Goal: Register for event/course

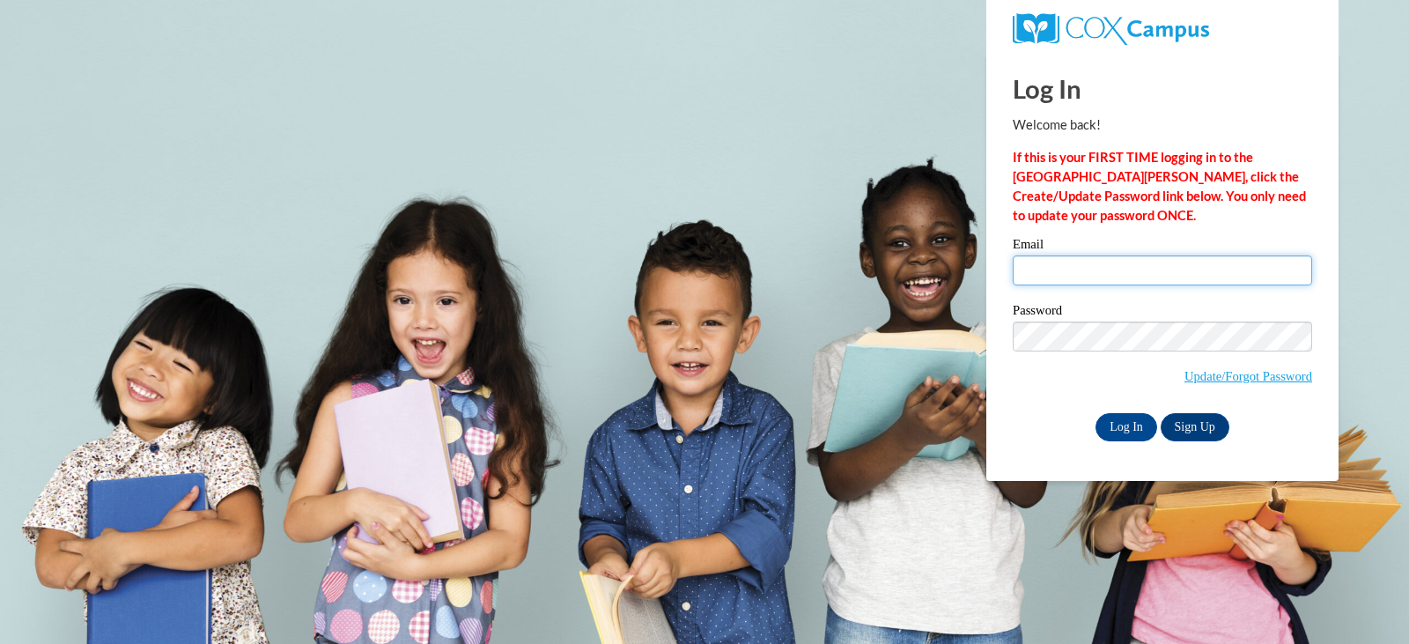
click at [1048, 264] on input "Email" at bounding box center [1161, 270] width 299 height 30
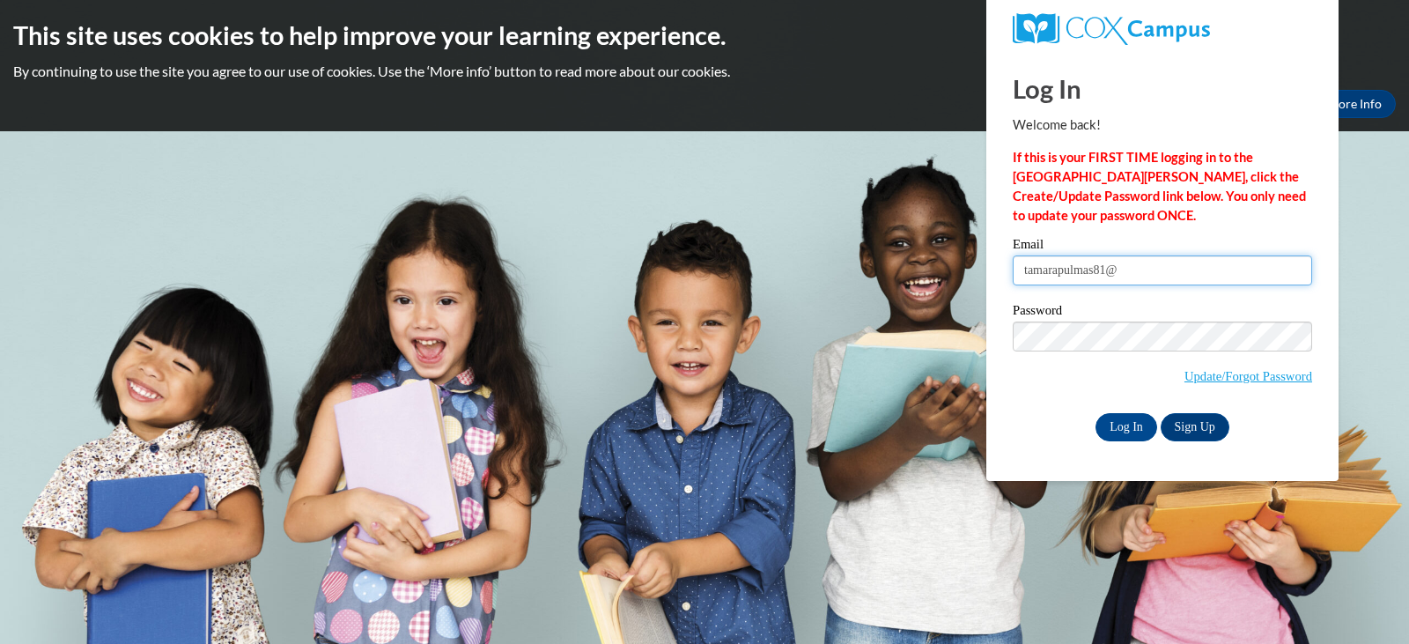
type input "[EMAIL_ADDRESS][DOMAIN_NAME]"
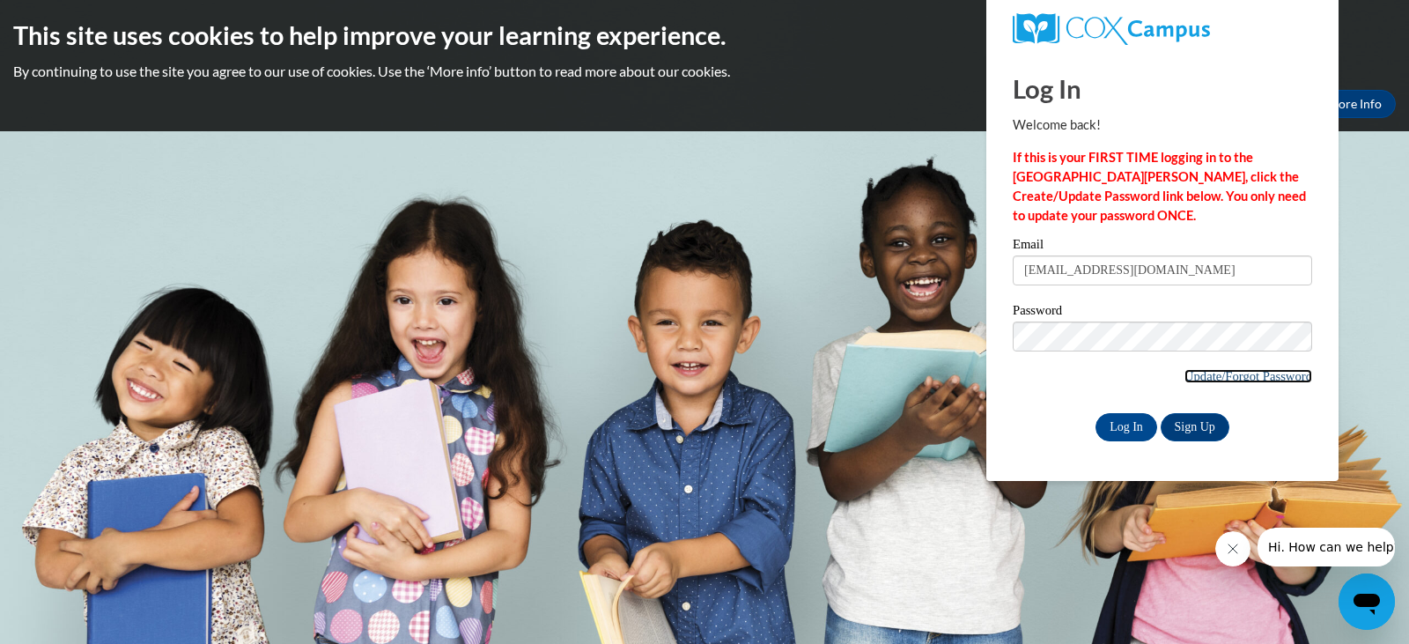
click at [1196, 375] on link "Update/Forgot Password" at bounding box center [1248, 376] width 128 height 14
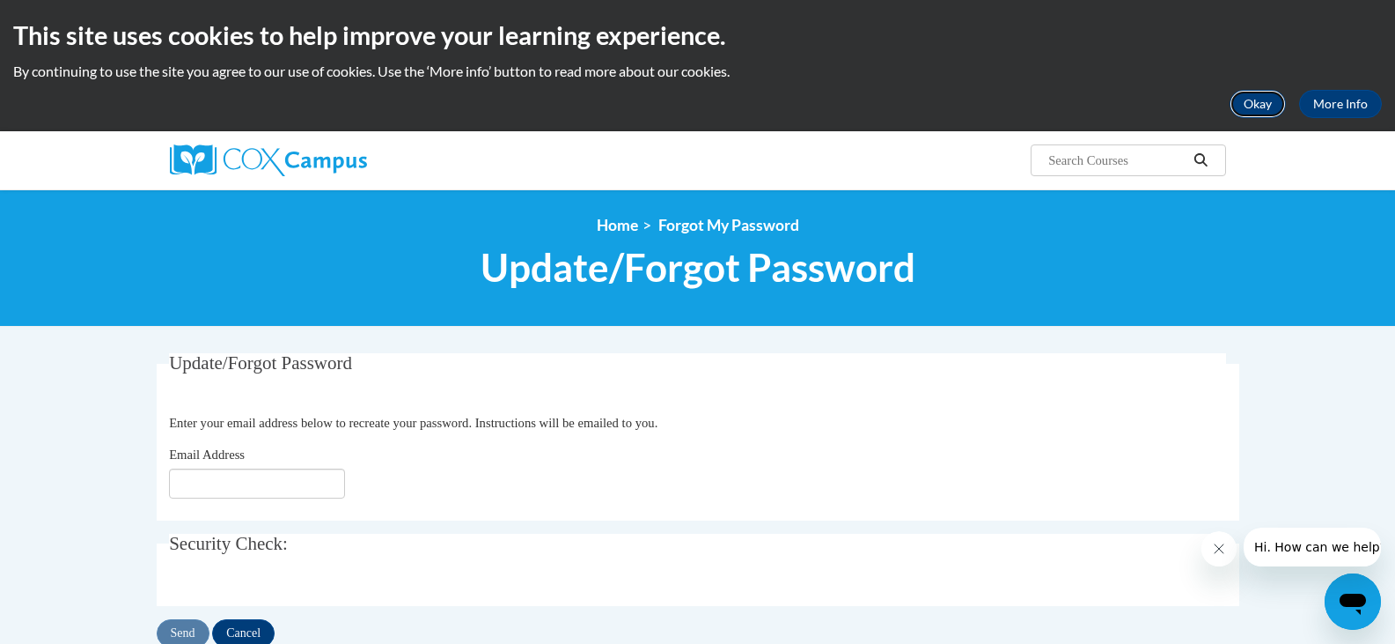
click at [1267, 103] on button "Okay" at bounding box center [1258, 104] width 56 height 28
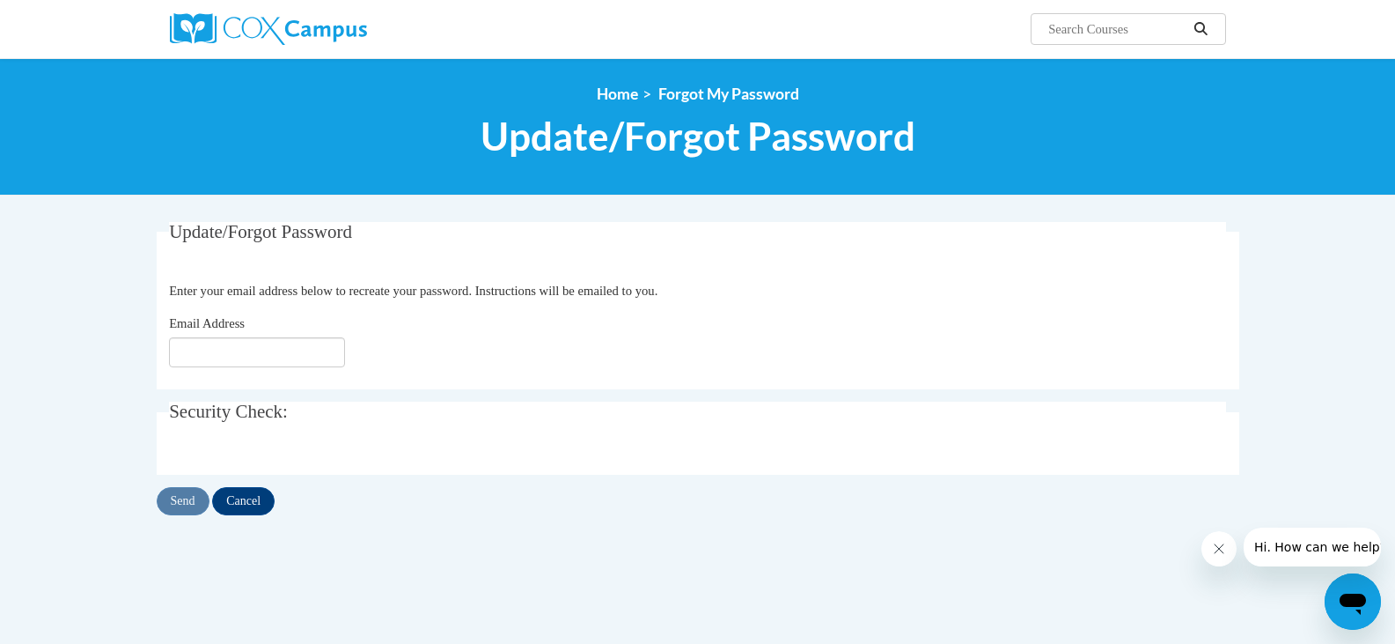
click at [678, 206] on body "Search Search... <en>Home</en><fr>Accueil</fr><de>Zuhause</de><it>Casa</it><es>…" at bounding box center [697, 473] width 1395 height 946
click at [285, 342] on input "Email Address" at bounding box center [257, 352] width 176 height 30
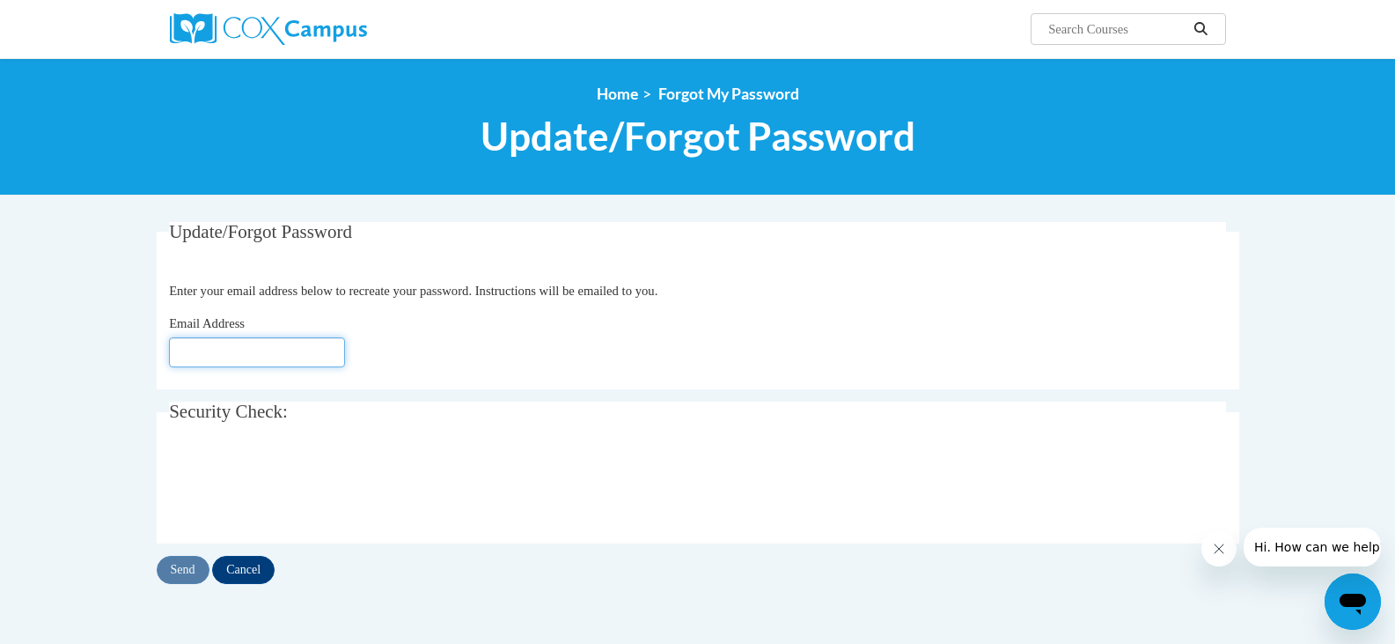
click at [285, 342] on input "Email Address" at bounding box center [257, 352] width 176 height 30
type input "[EMAIL_ADDRESS][DOMAIN_NAME]"
click at [176, 571] on input "Send" at bounding box center [183, 570] width 53 height 28
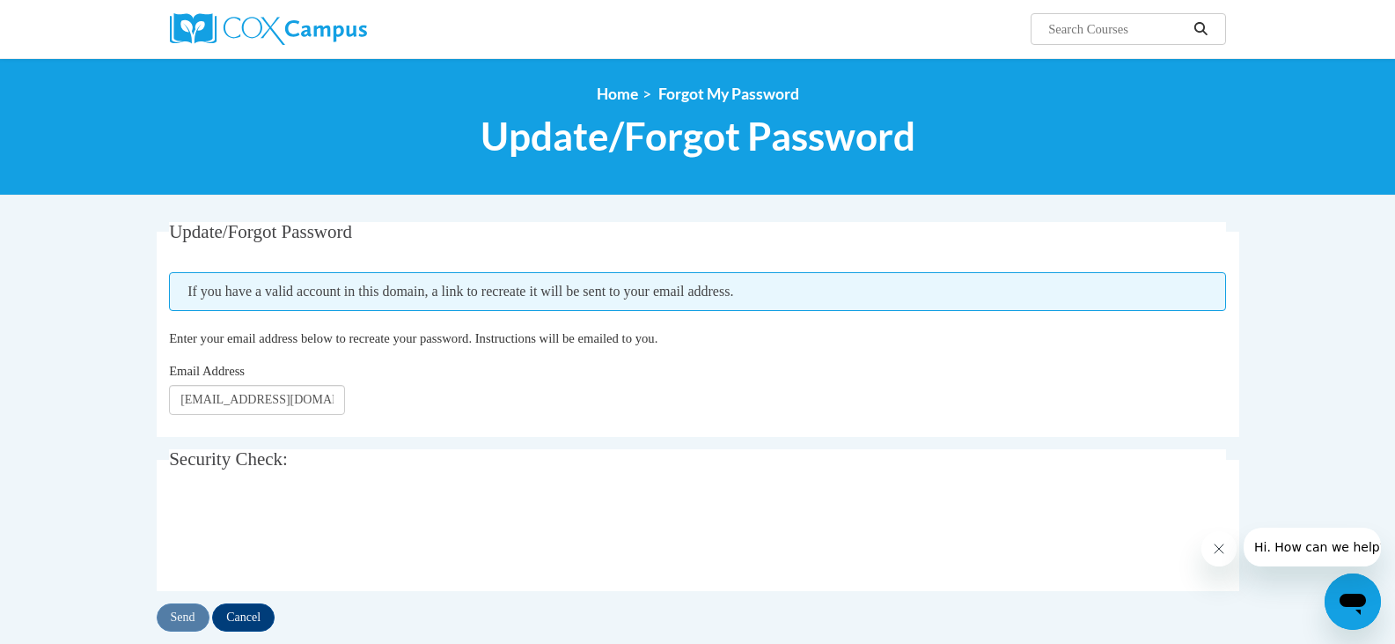
scroll to position [106, 0]
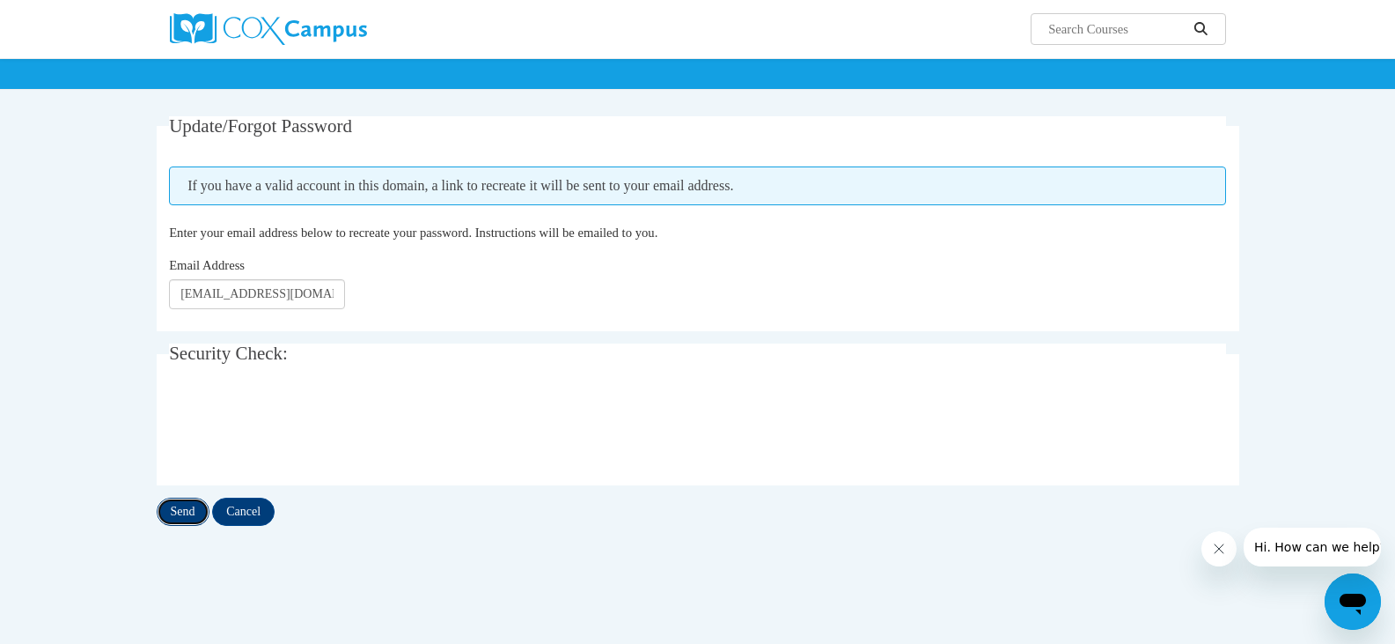
click at [184, 514] on input "Send" at bounding box center [183, 511] width 53 height 28
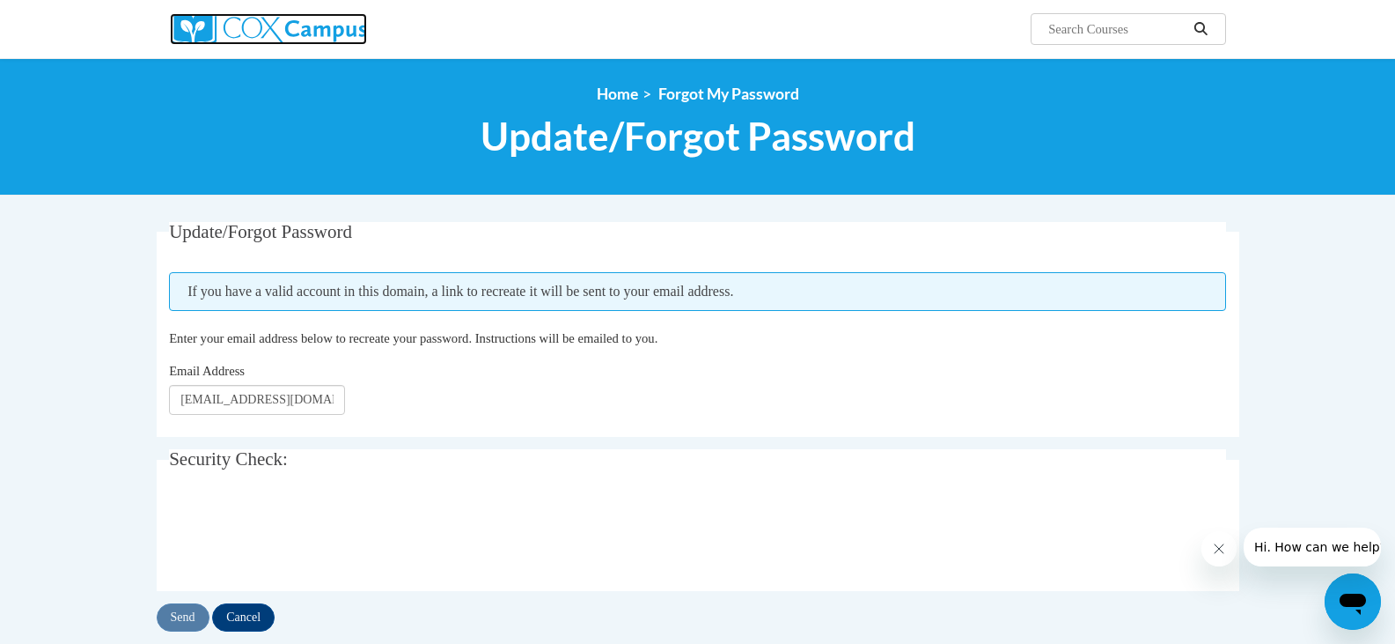
click at [210, 39] on img at bounding box center [268, 29] width 197 height 32
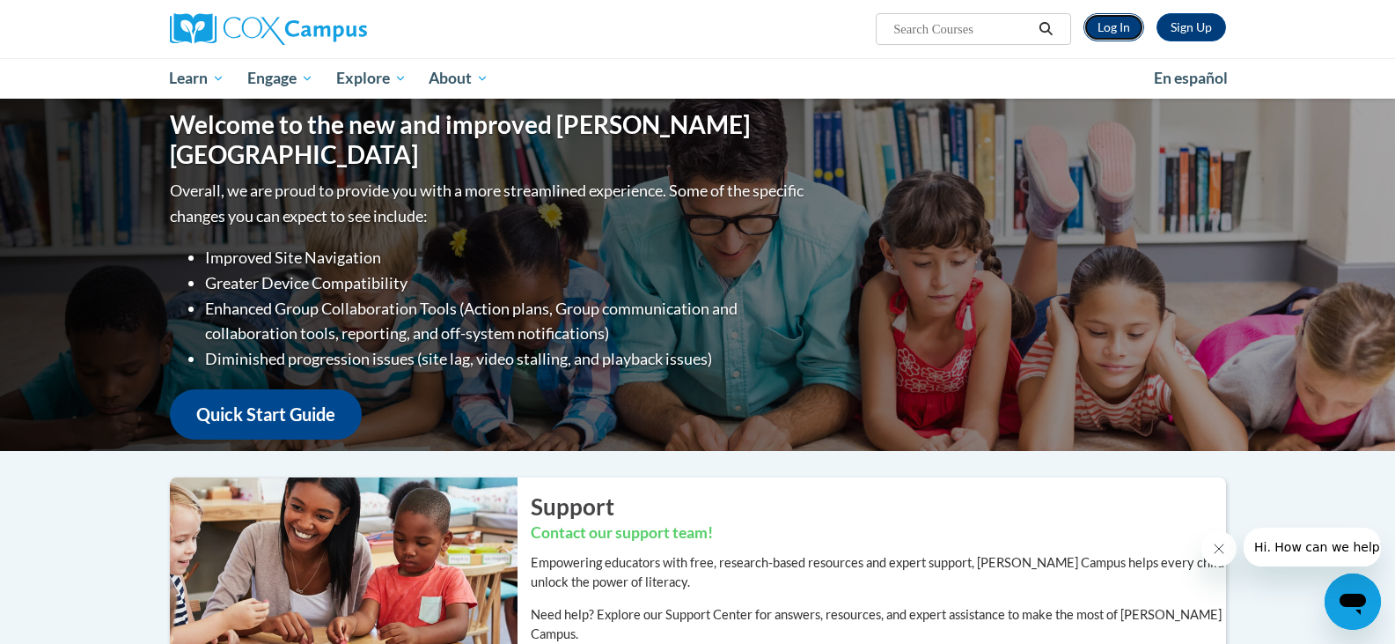
click at [1094, 30] on link "Log In" at bounding box center [1114, 27] width 61 height 28
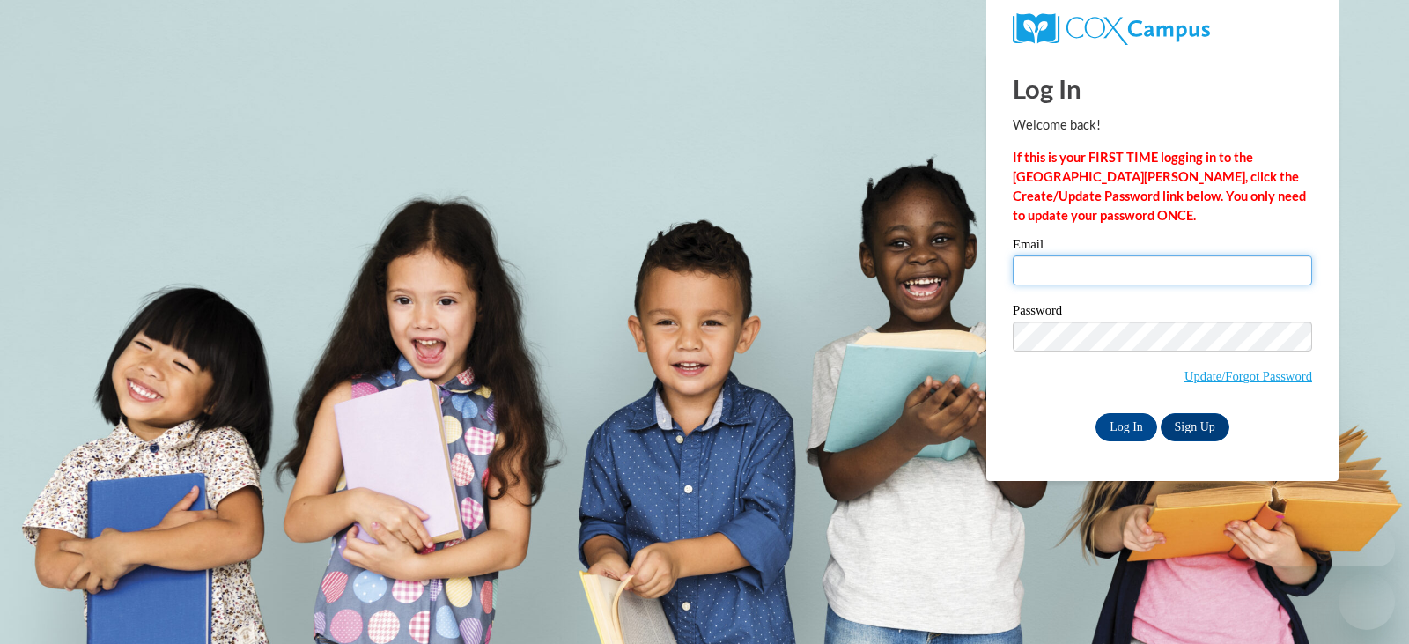
type input "[EMAIL_ADDRESS][DOMAIN_NAME]"
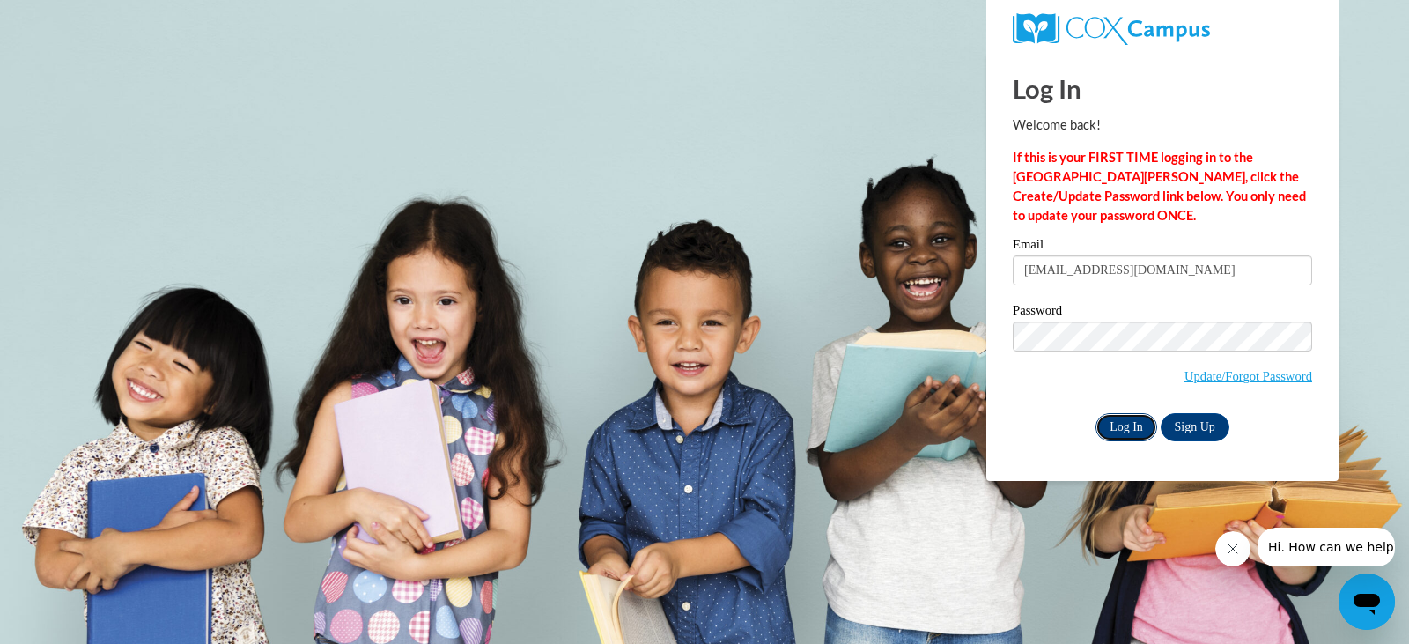
click at [1120, 415] on input "Log In" at bounding box center [1126, 427] width 62 height 28
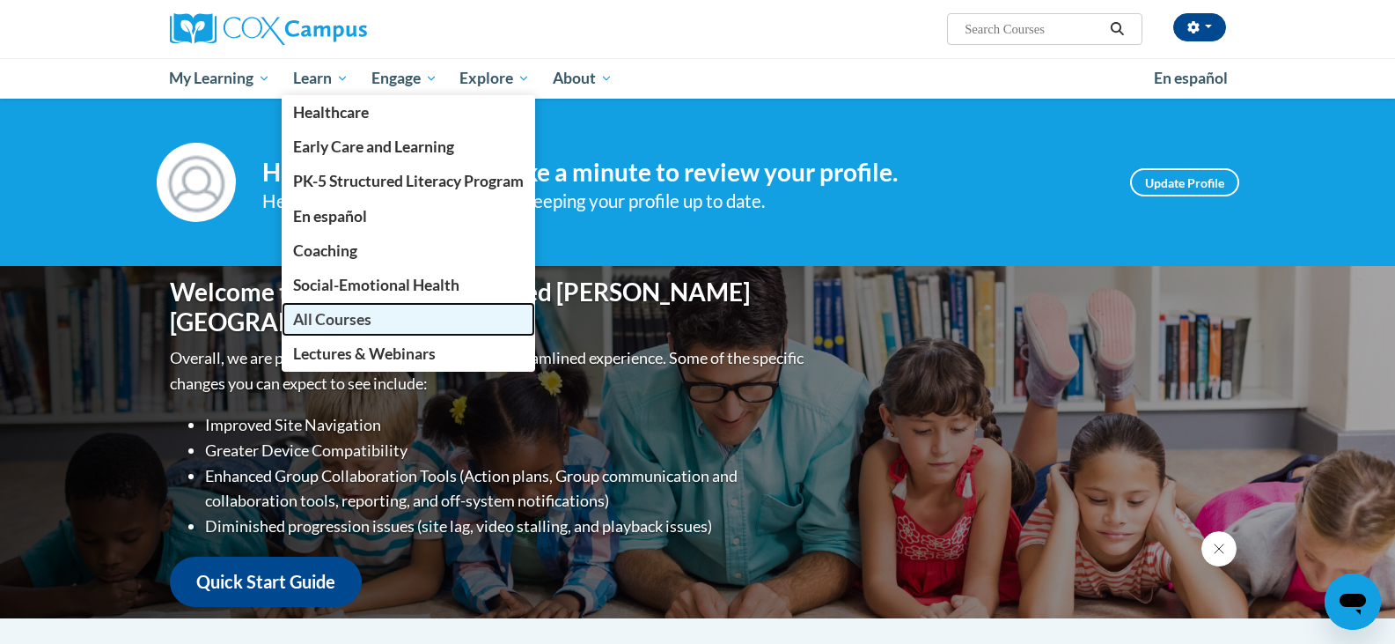
click at [309, 312] on span "All Courses" at bounding box center [332, 319] width 78 height 18
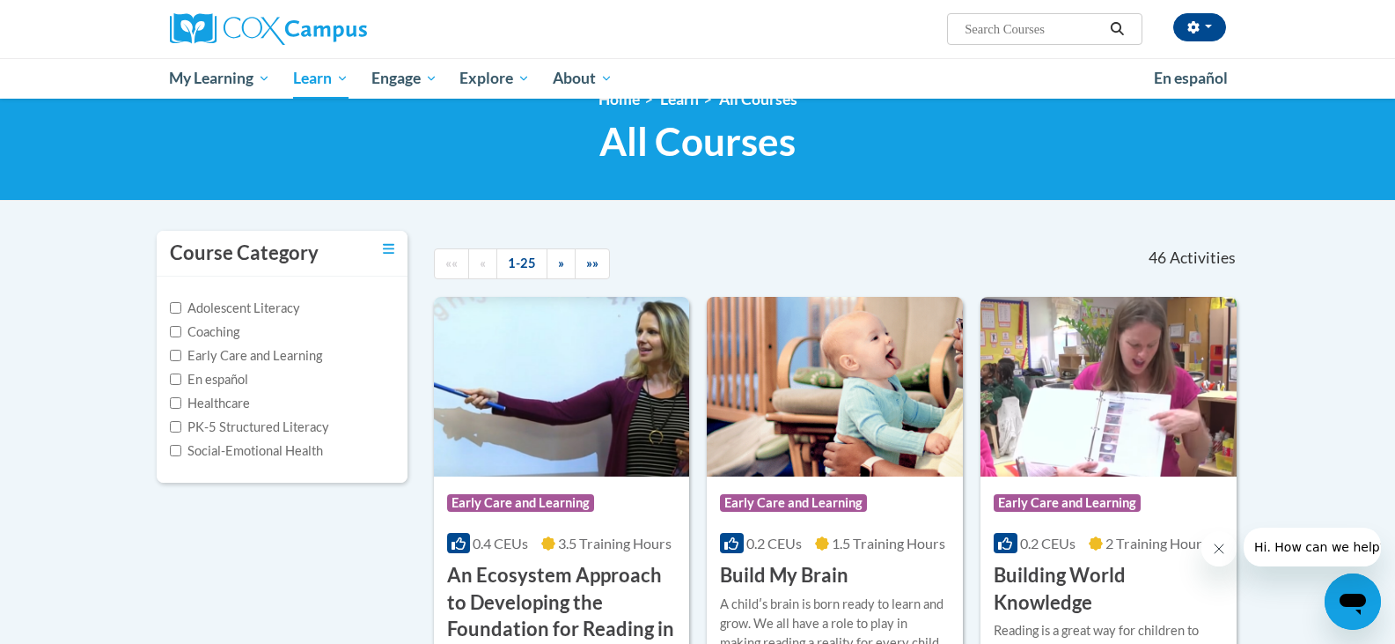
scroll to position [82, 0]
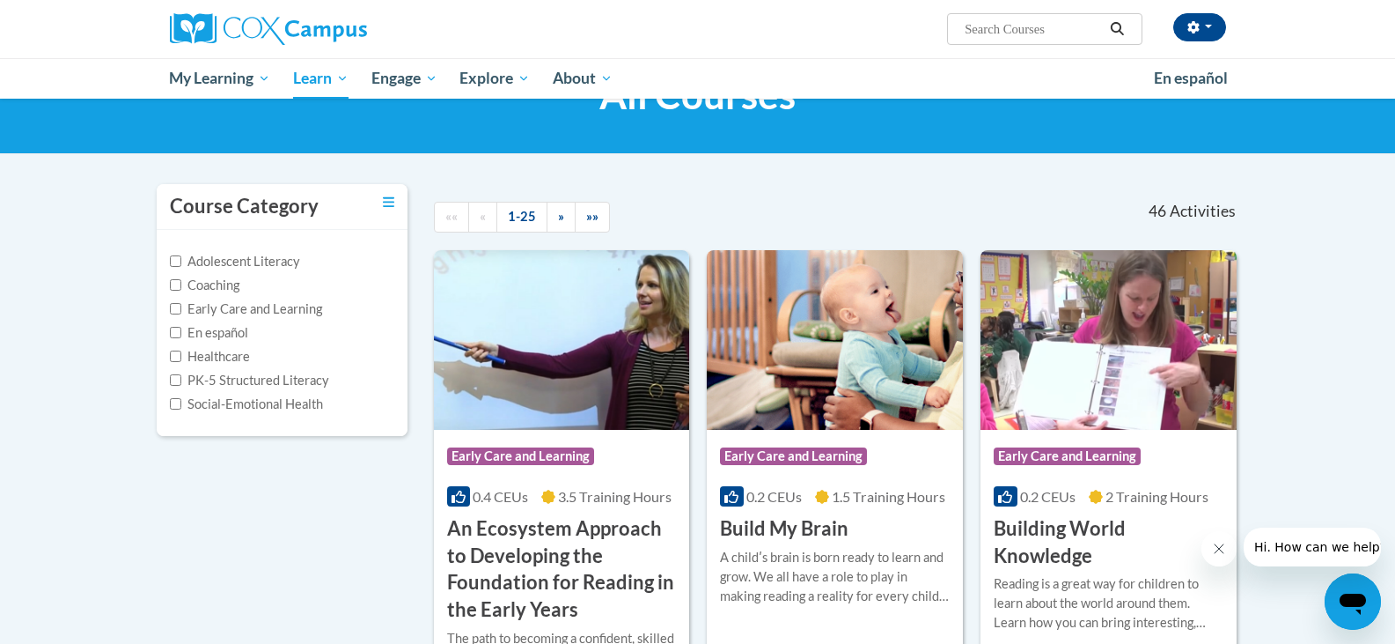
click at [1221, 549] on icon "Close message from company" at bounding box center [1218, 548] width 14 height 14
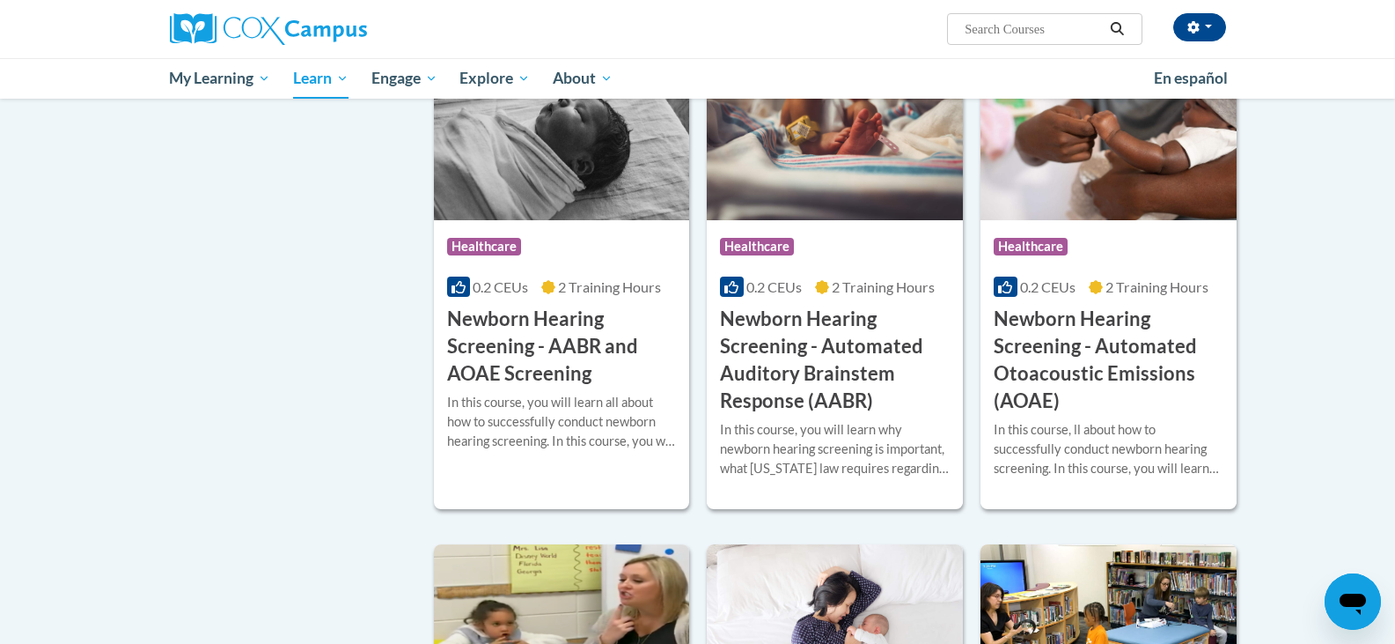
scroll to position [3143, 0]
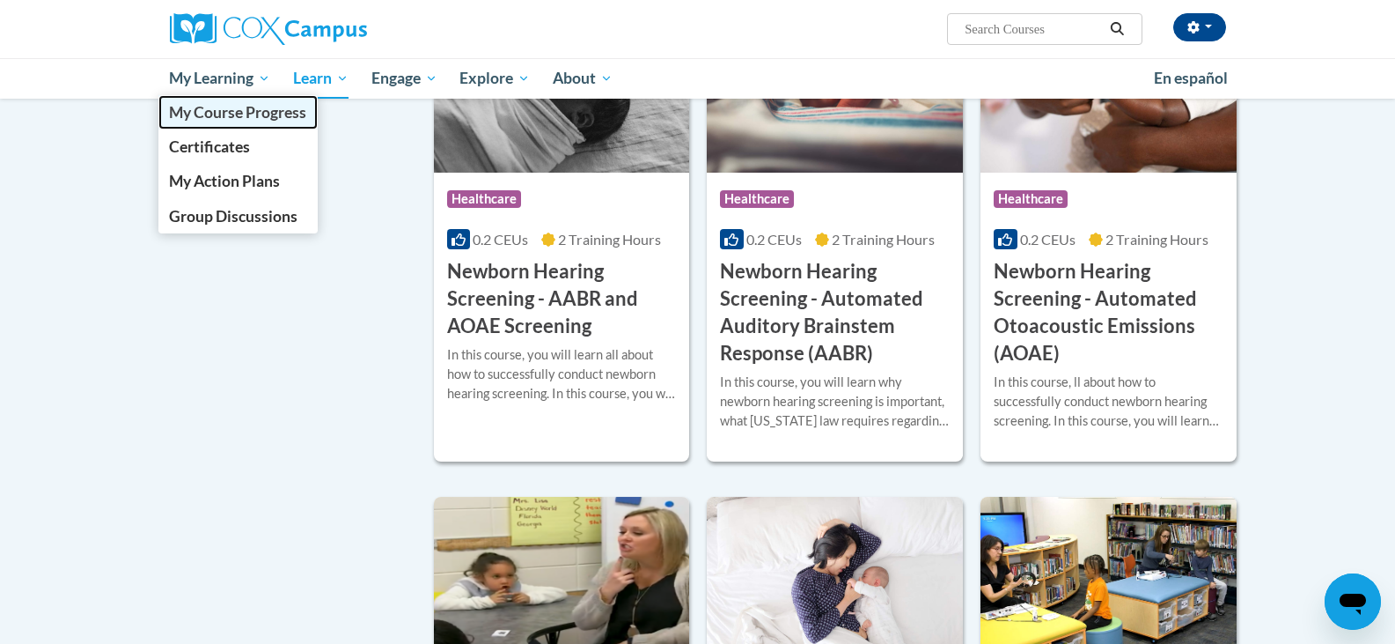
click at [259, 106] on span "My Course Progress" at bounding box center [237, 112] width 137 height 18
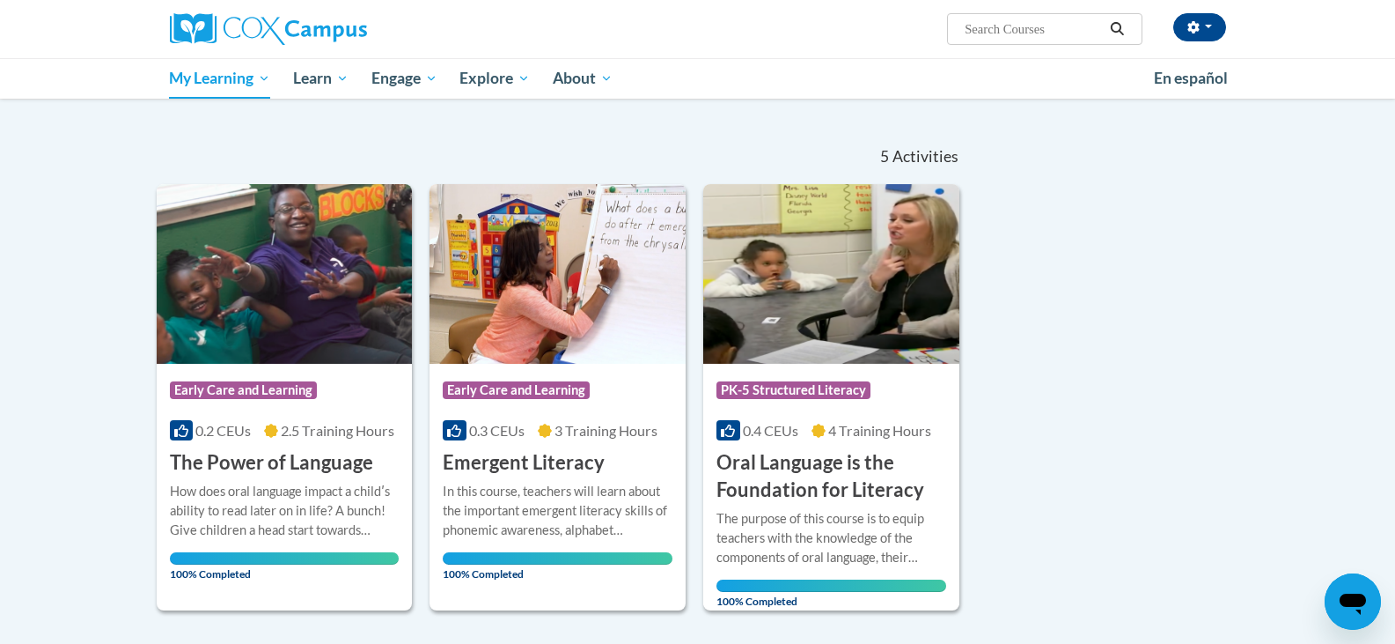
scroll to position [48, 0]
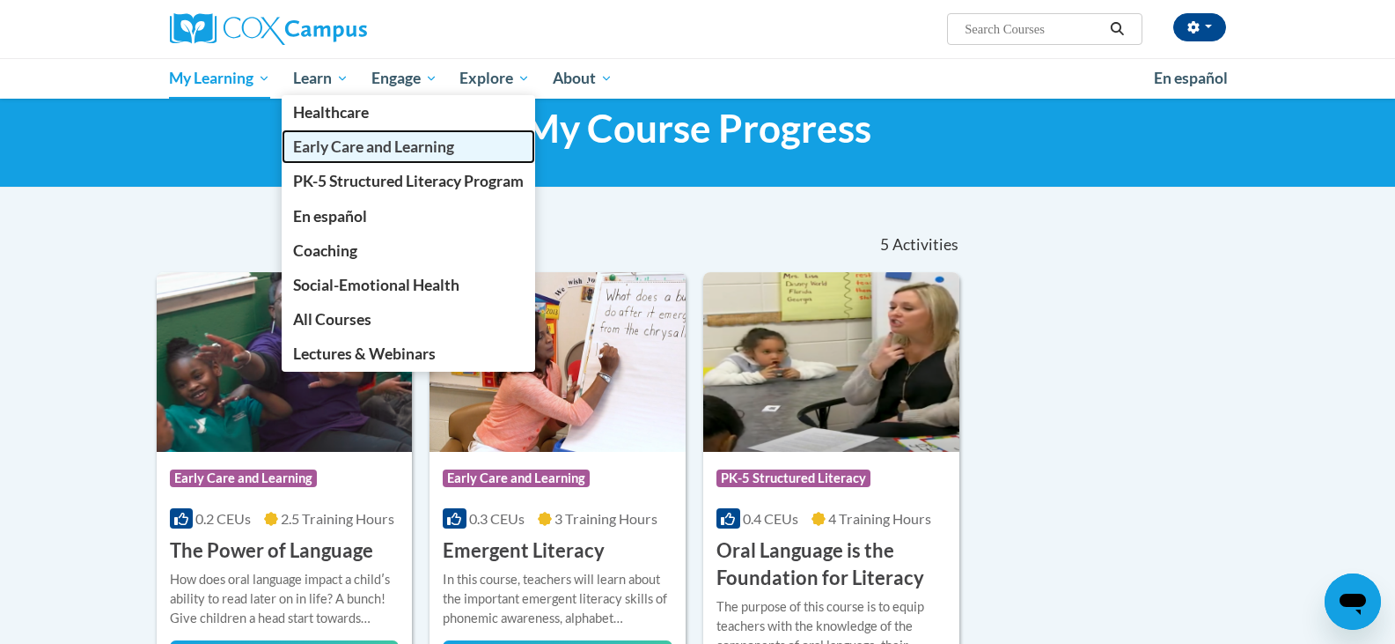
click at [335, 143] on span "Early Care and Learning" at bounding box center [373, 146] width 161 height 18
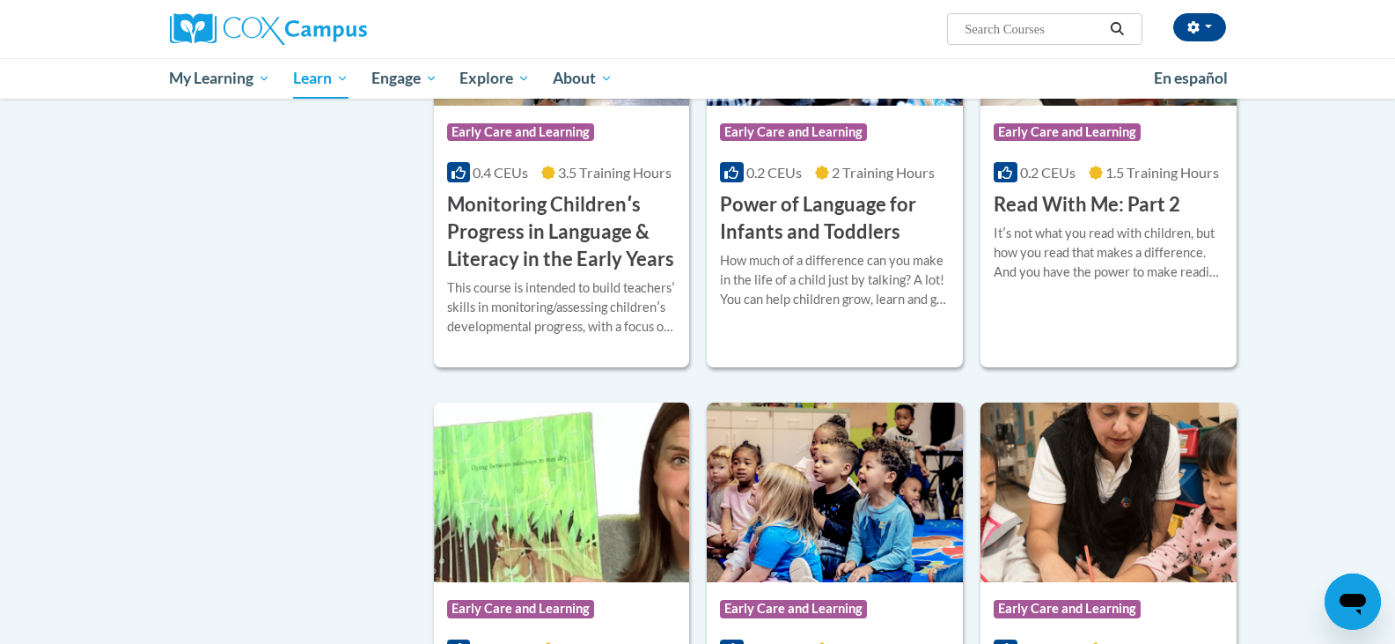
scroll to position [1837, 0]
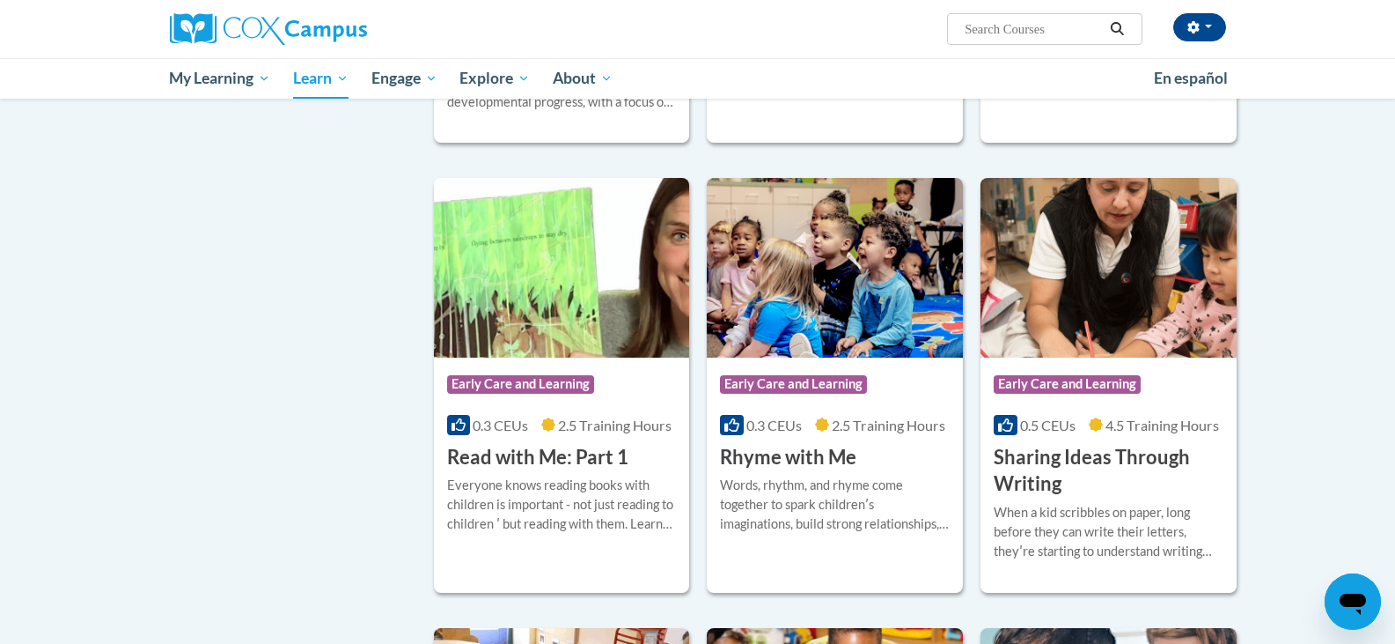
drag, startPoint x: 1396, startPoint y: 75, endPoint x: 1352, endPoint y: 405, distance: 333.1
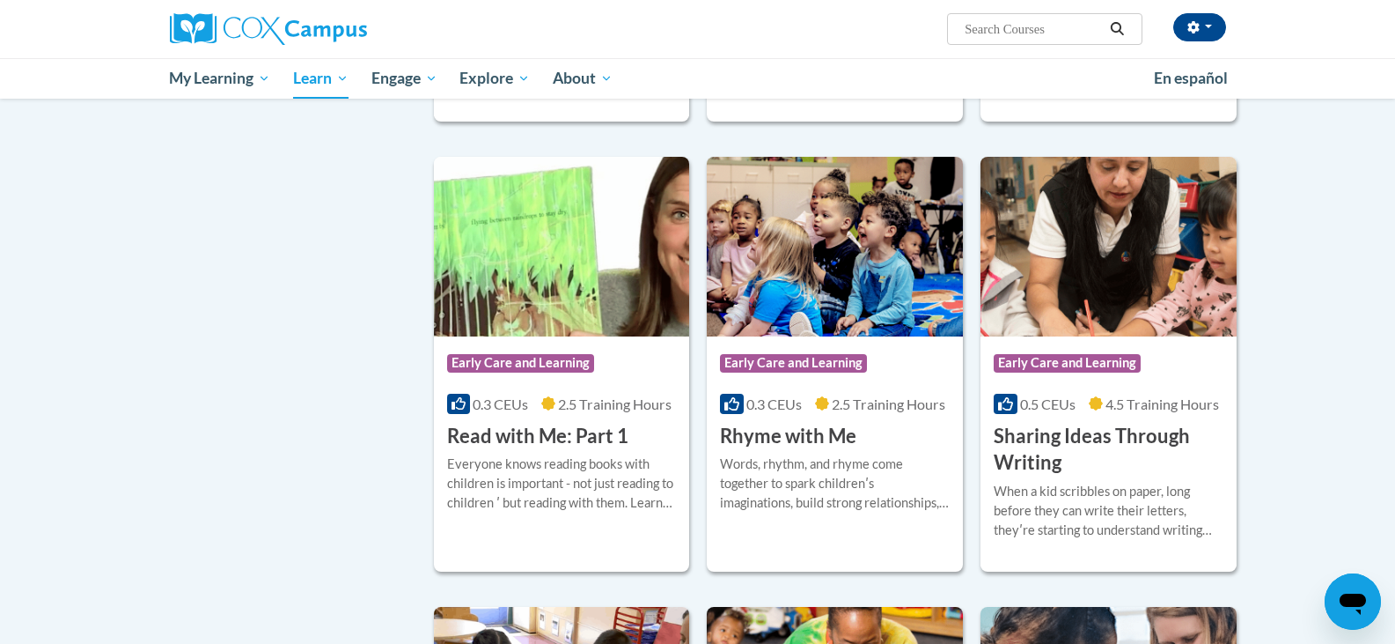
scroll to position [1867, 0]
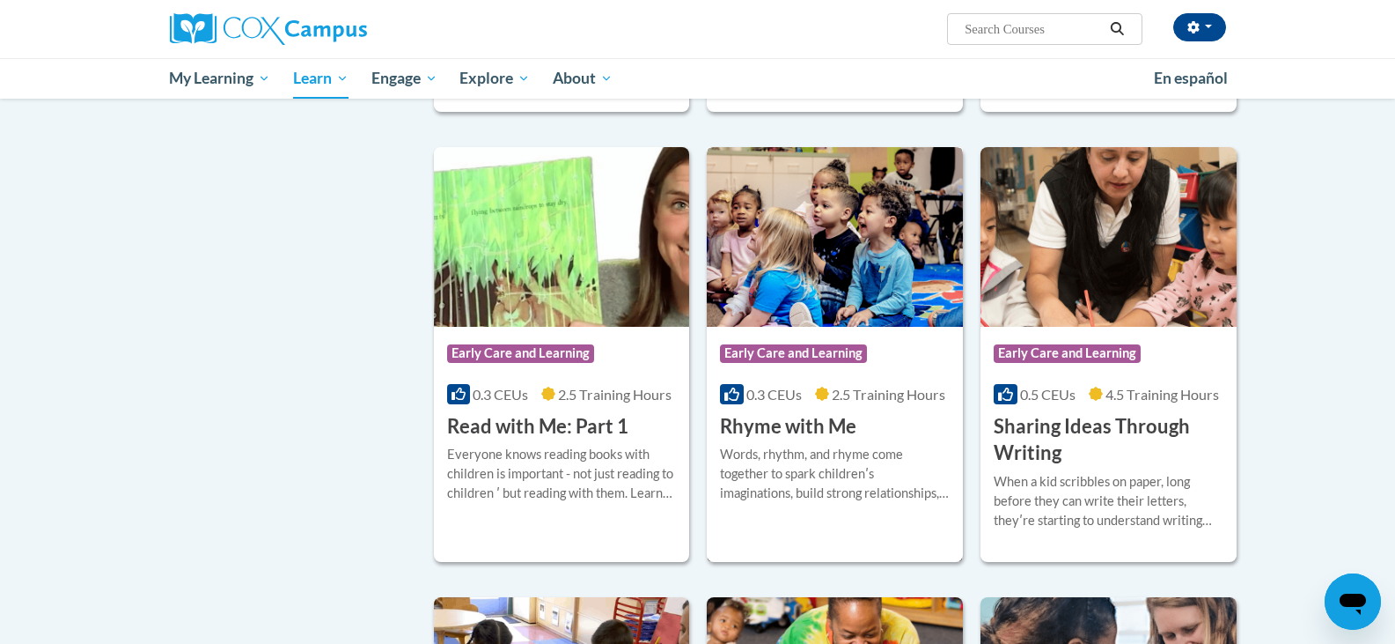
click at [801, 366] on span "Early Care and Learning" at bounding box center [795, 355] width 151 height 22
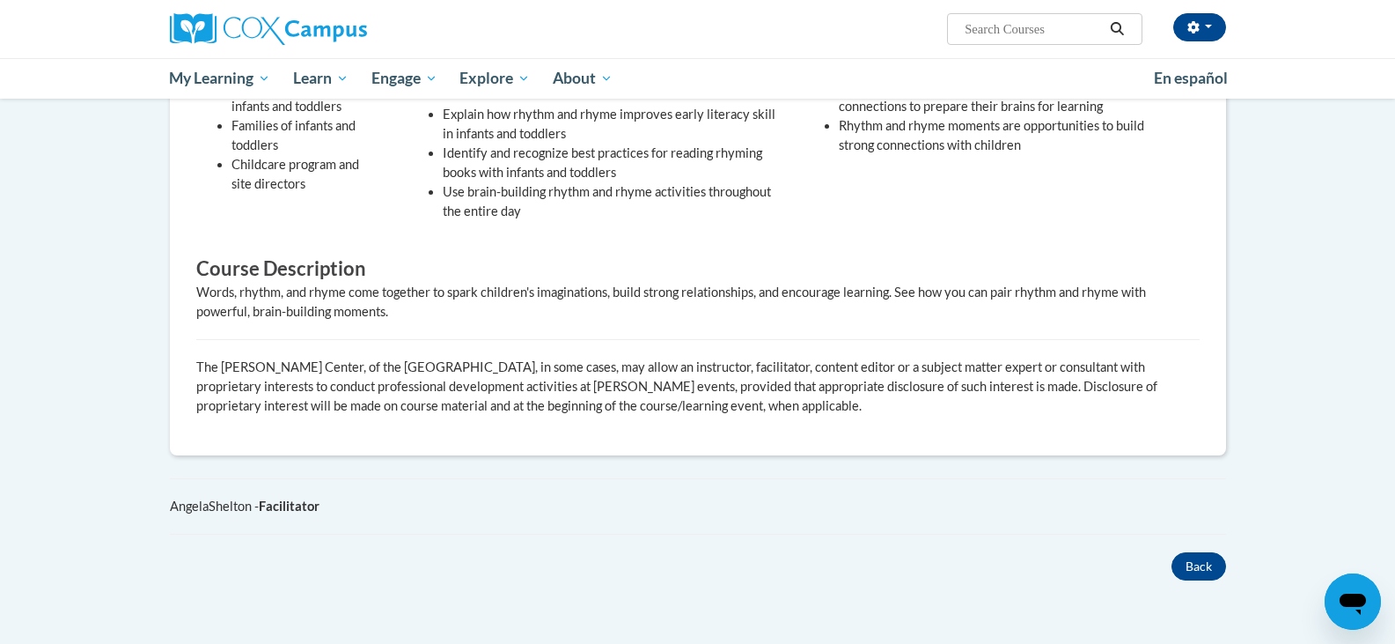
scroll to position [517, 0]
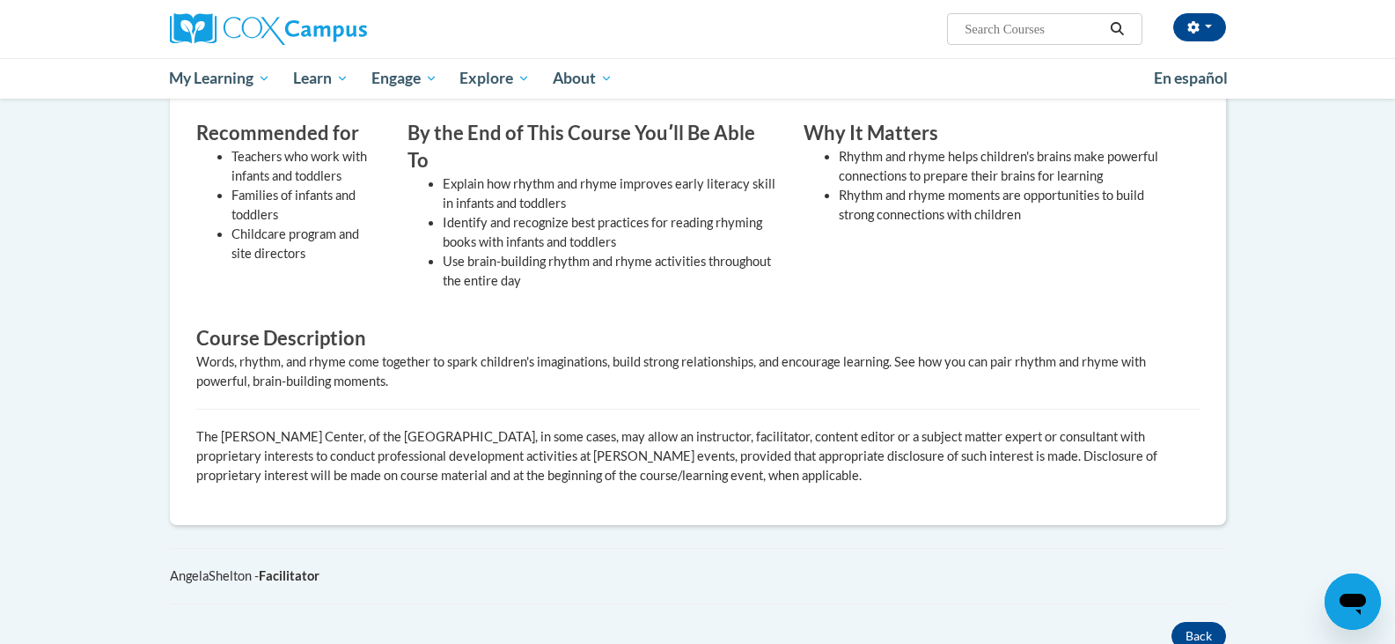
click at [1195, 593] on div "× Close Course Enrollment Please select... × Close ×" at bounding box center [698, 298] width 1109 height 915
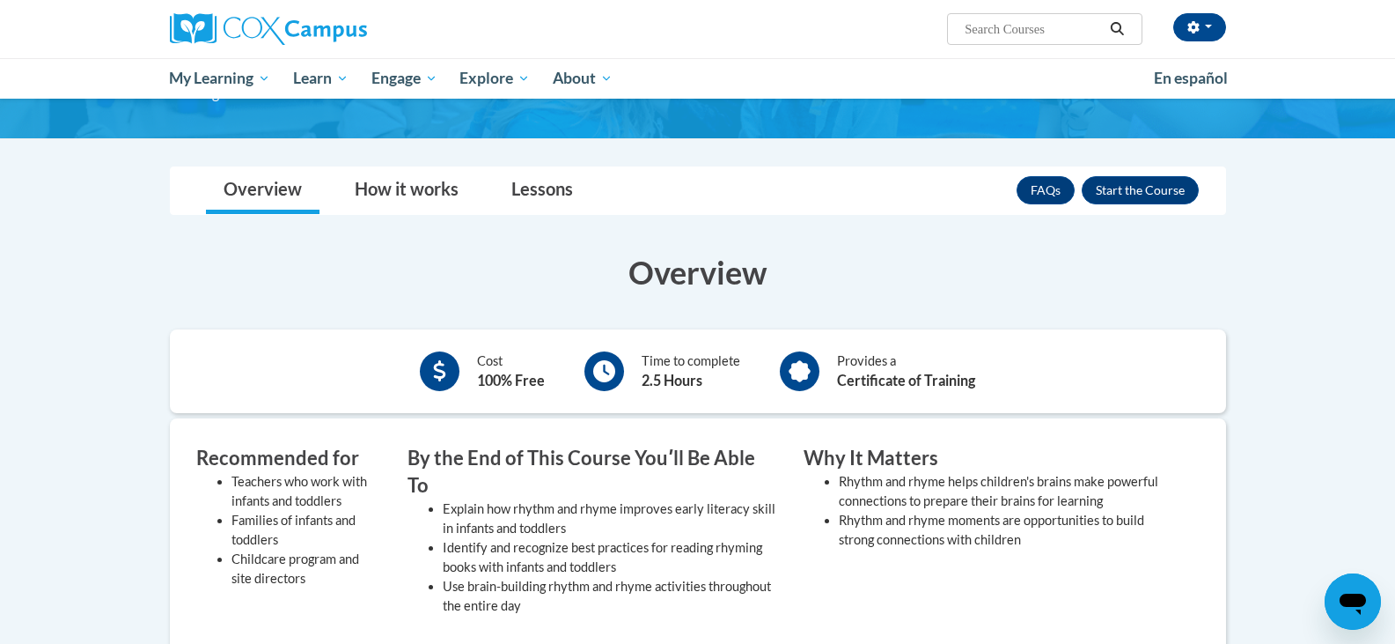
scroll to position [186, 0]
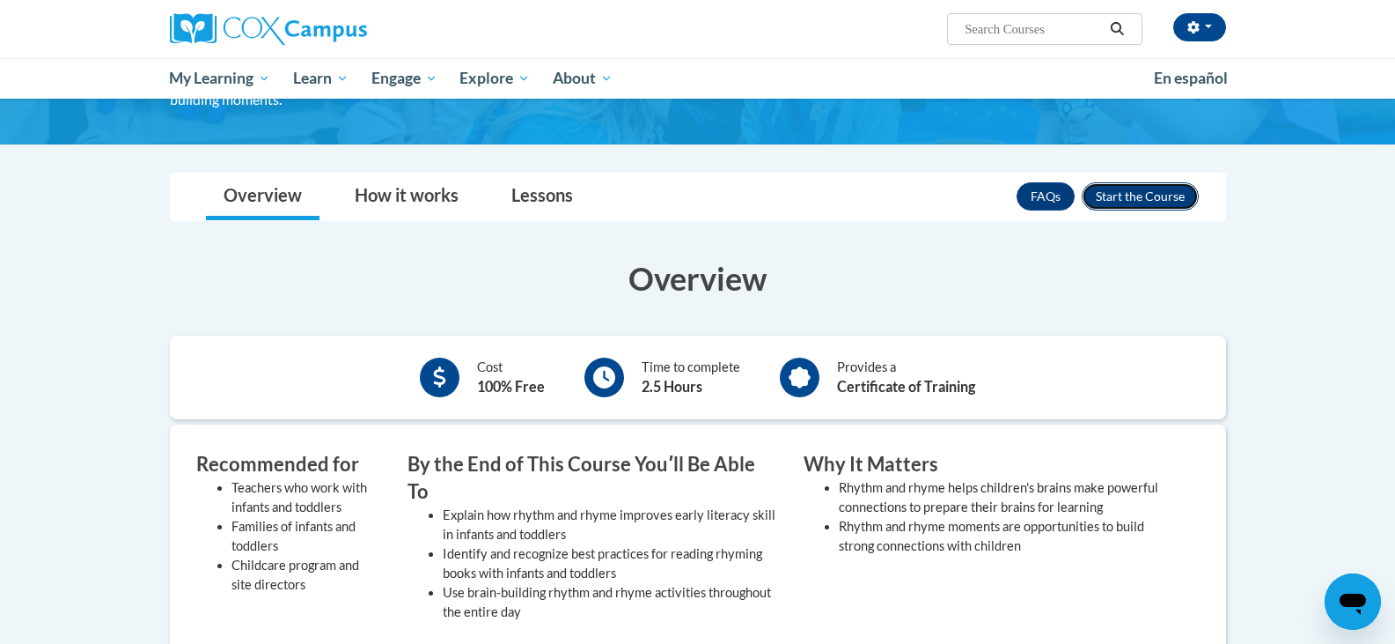
click at [1129, 198] on button "Enroll" at bounding box center [1140, 196] width 117 height 28
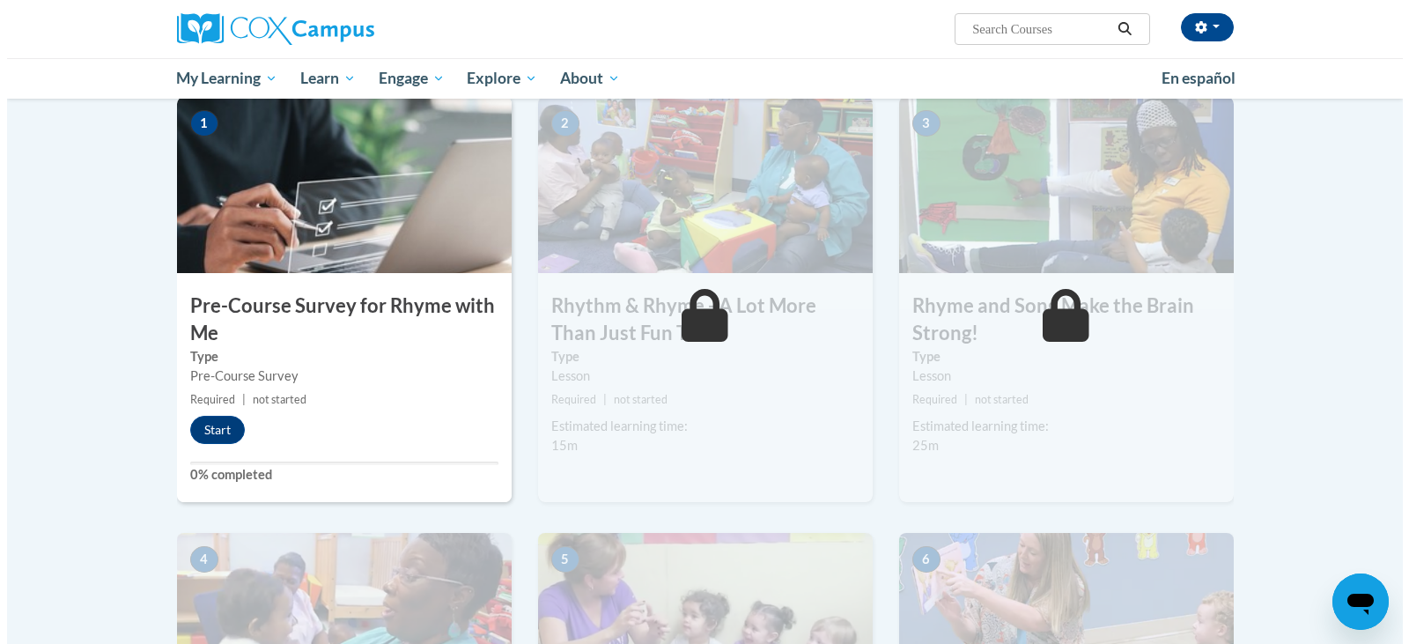
scroll to position [364, 0]
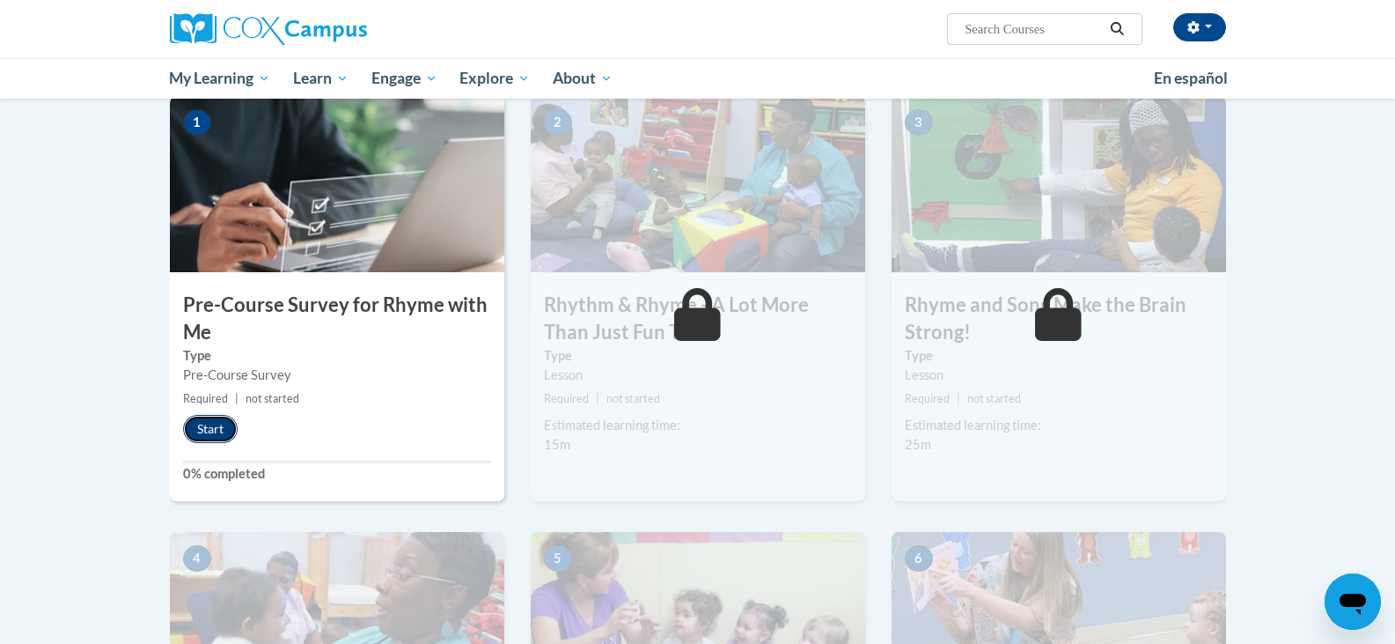
click at [195, 428] on button "Start" at bounding box center [210, 429] width 55 height 28
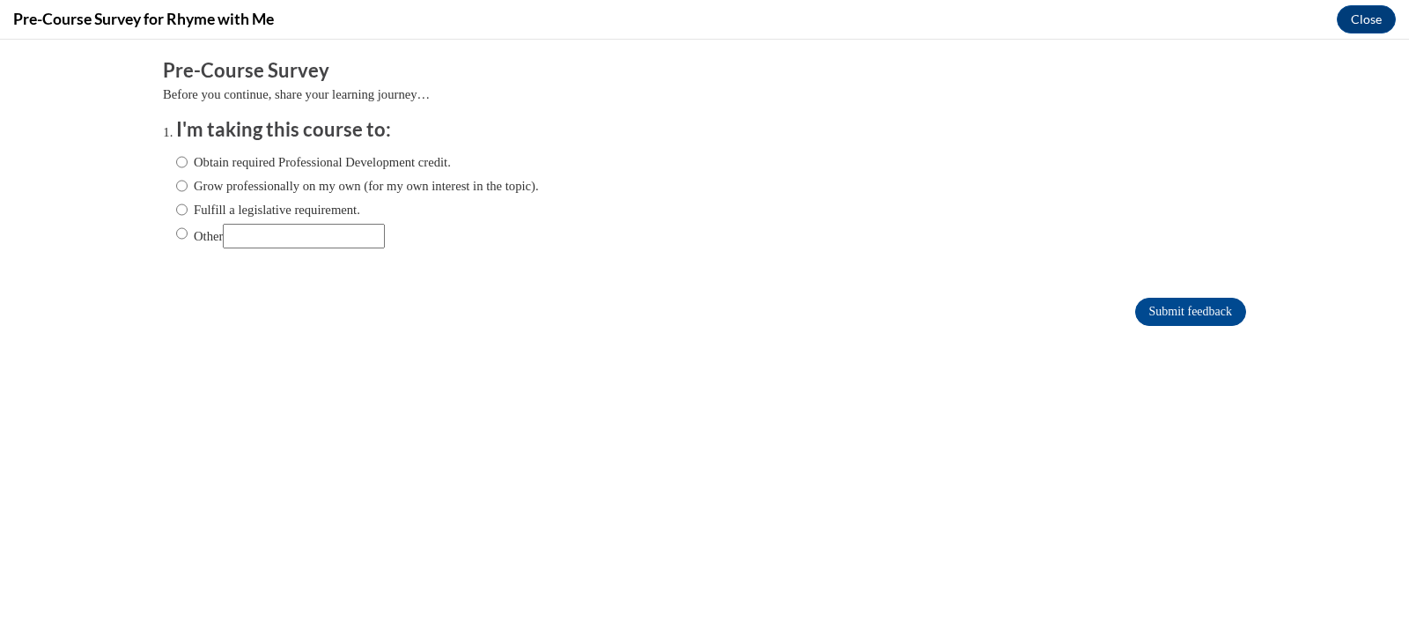
scroll to position [0, 0]
click at [176, 157] on input "Obtain required Professional Development credit." at bounding box center [181, 161] width 11 height 19
radio input "true"
click at [1138, 302] on input "Submit feedback" at bounding box center [1190, 312] width 111 height 28
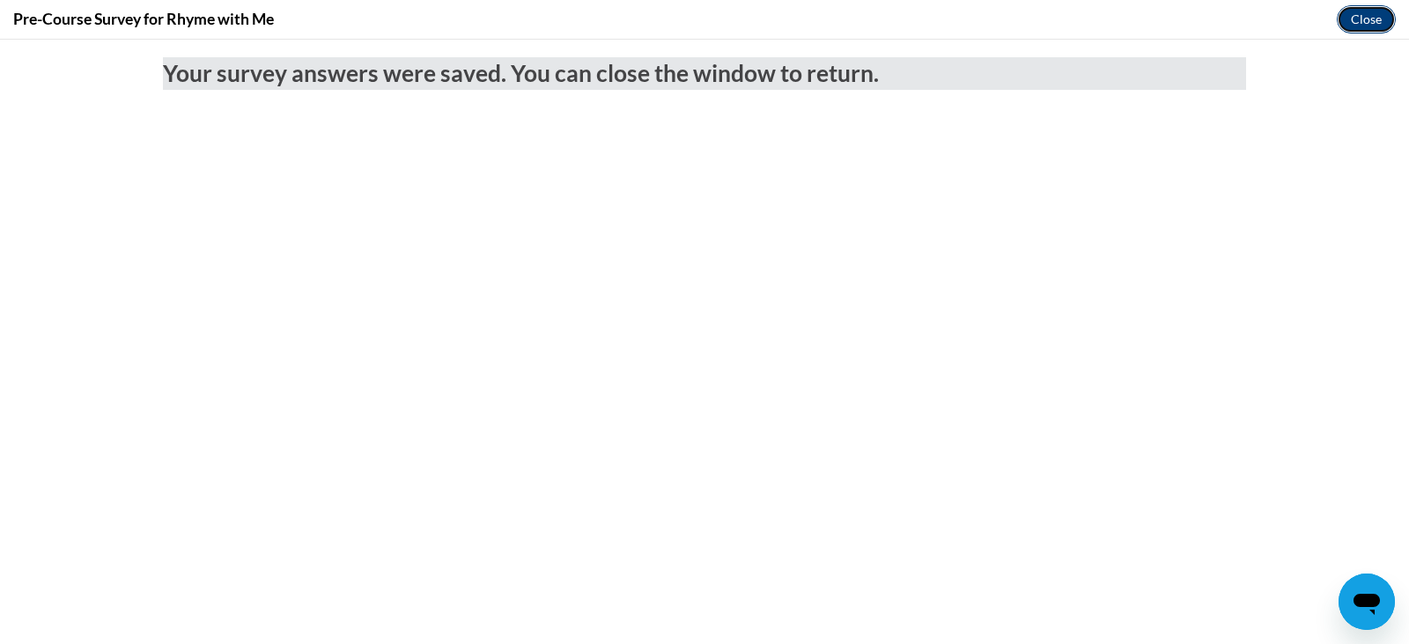
click at [1365, 11] on button "Close" at bounding box center [1365, 19] width 59 height 28
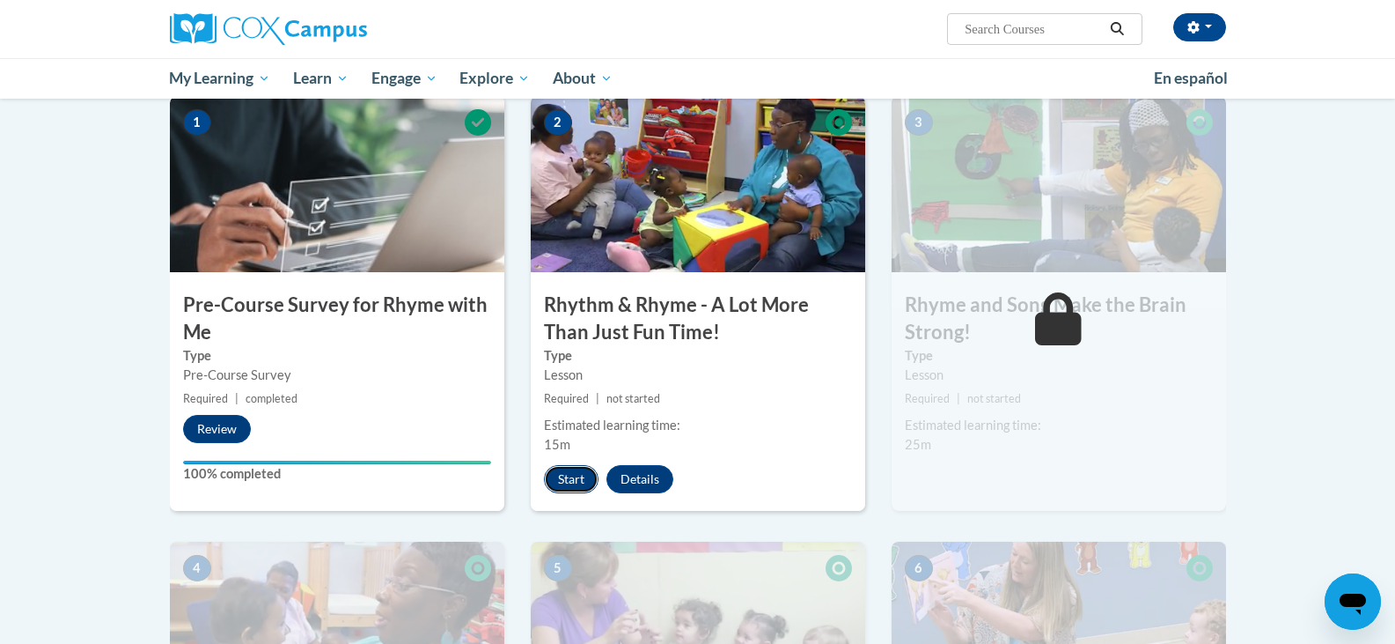
click at [571, 485] on button "Start" at bounding box center [571, 479] width 55 height 28
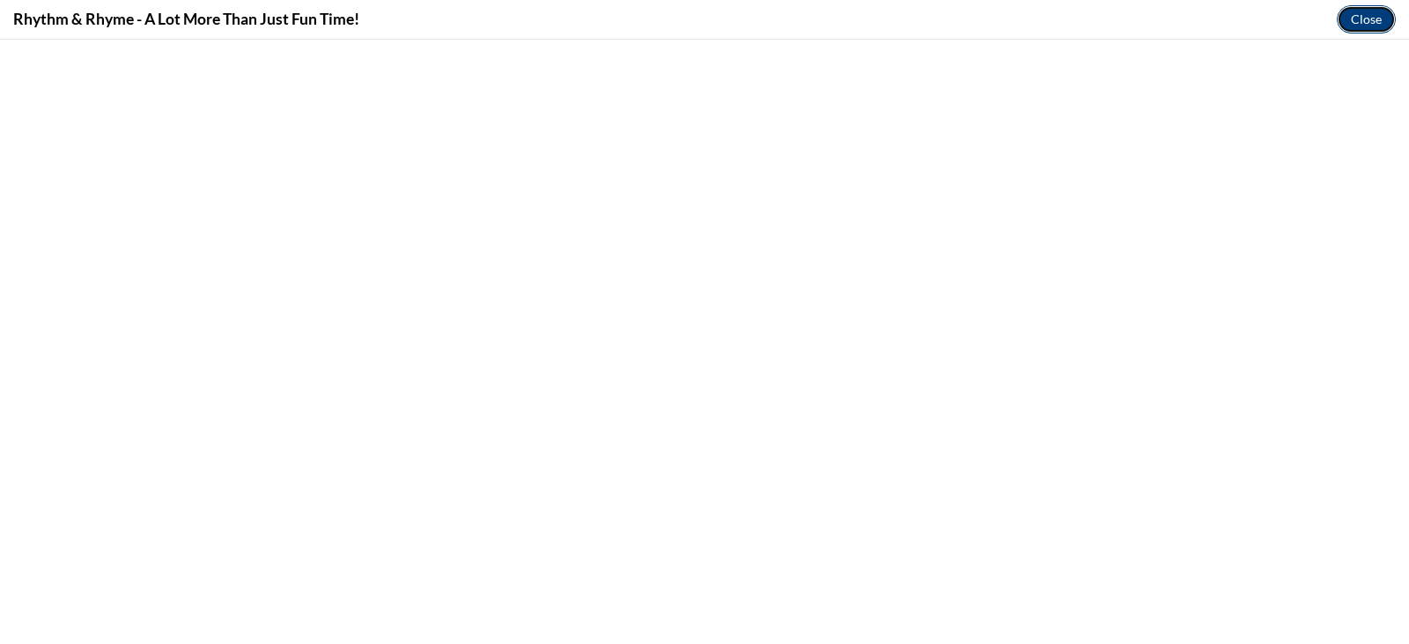
click at [1365, 8] on button "Close" at bounding box center [1365, 19] width 59 height 28
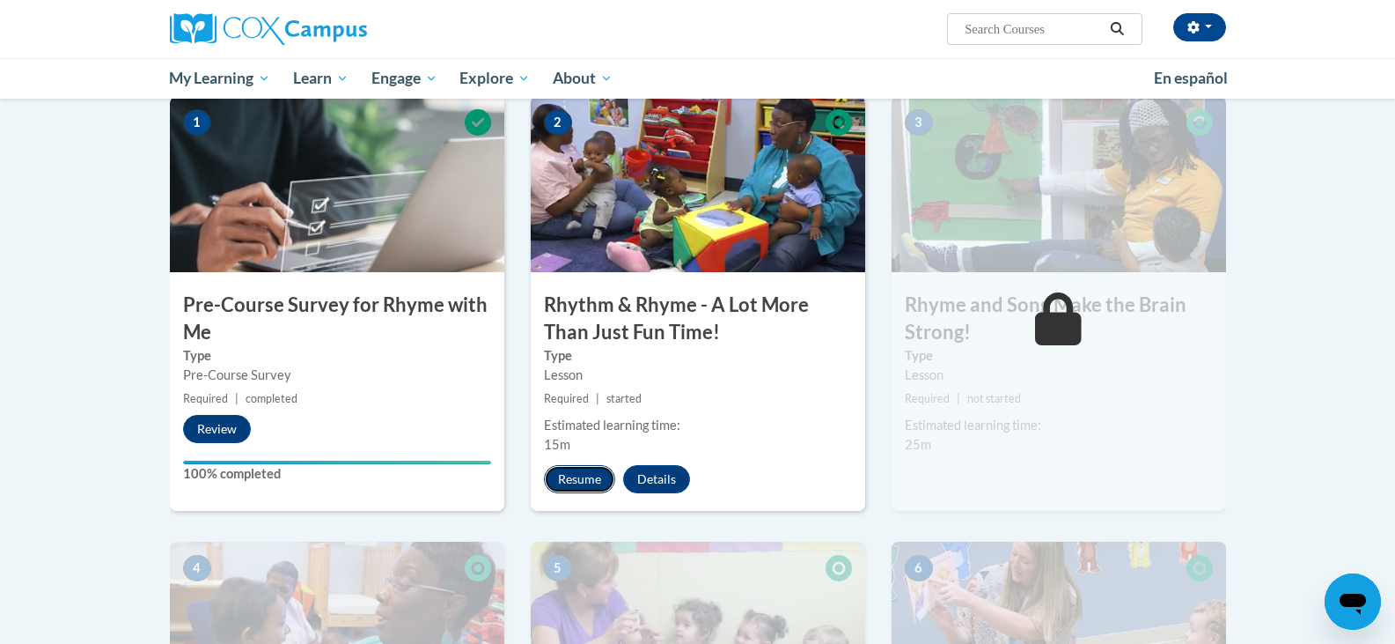
click at [586, 477] on button "Resume" at bounding box center [579, 479] width 71 height 28
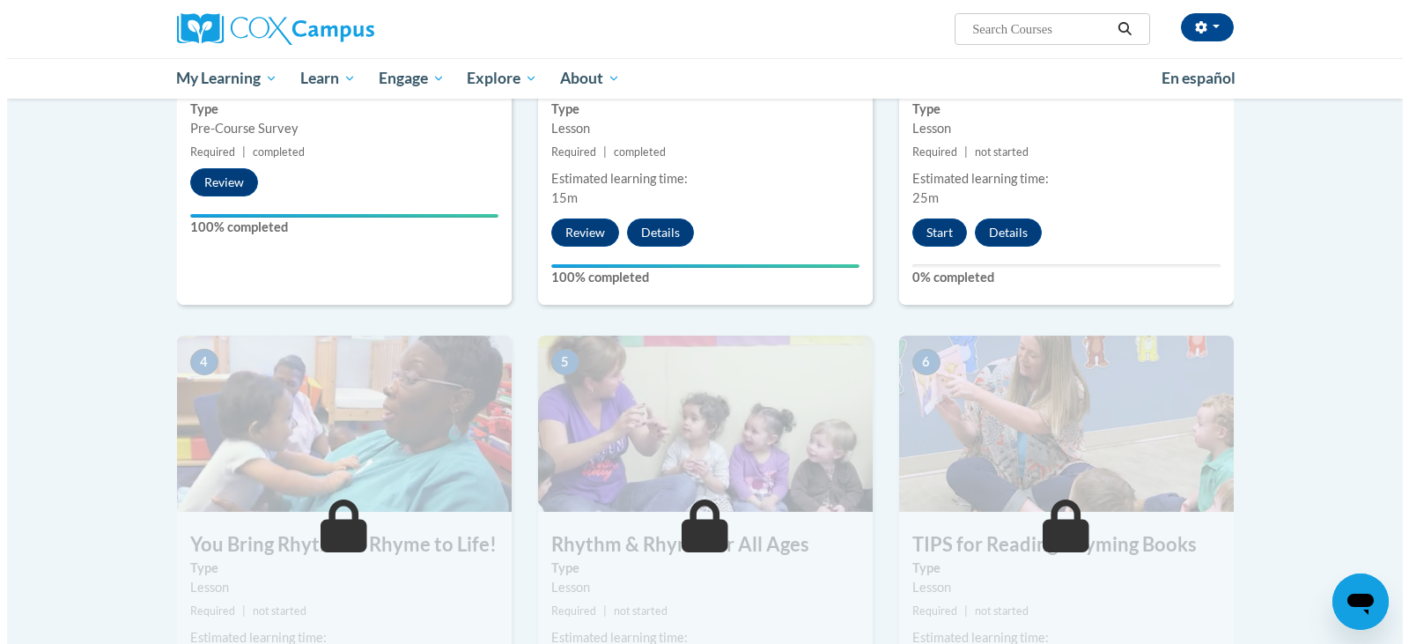
scroll to position [668, 0]
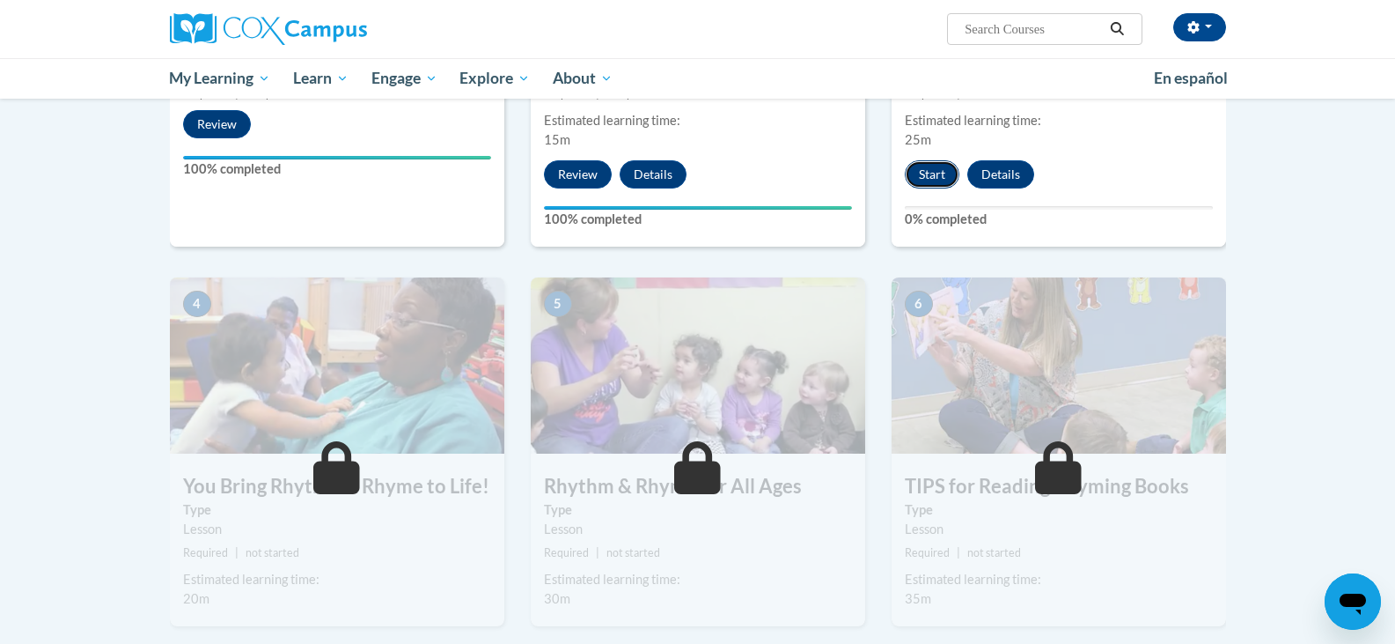
click at [939, 179] on button "Start" at bounding box center [932, 174] width 55 height 28
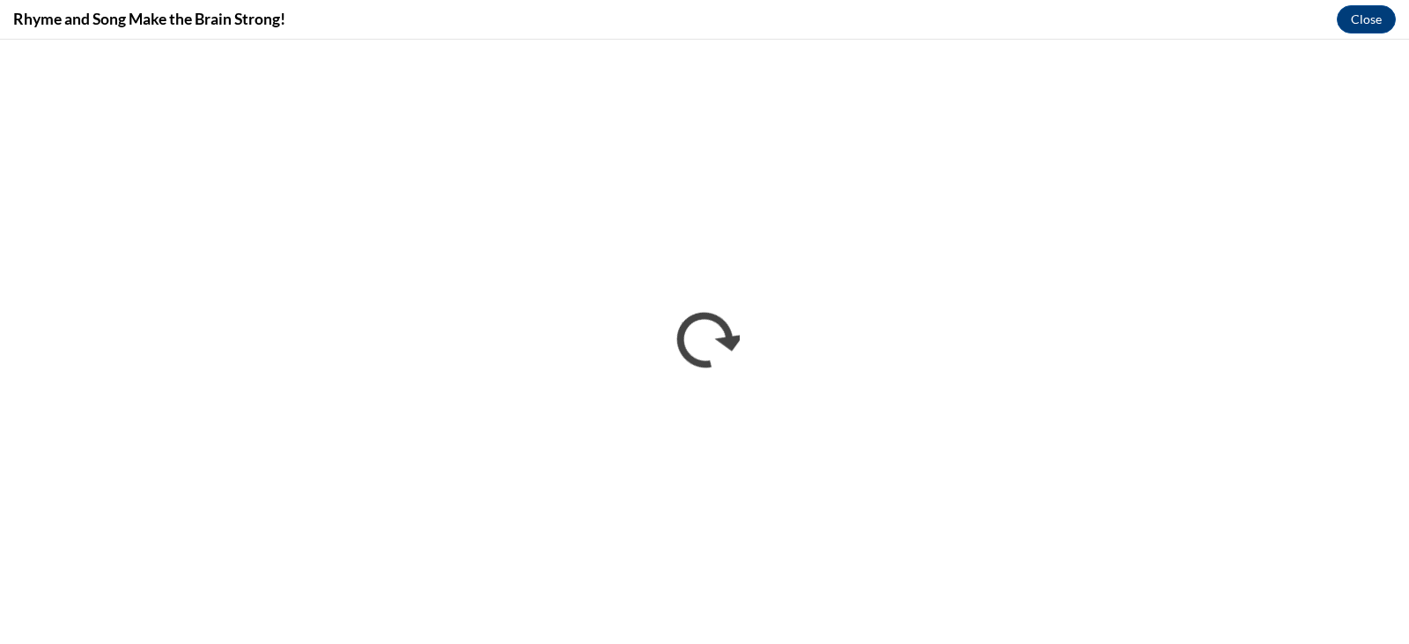
scroll to position [0, 0]
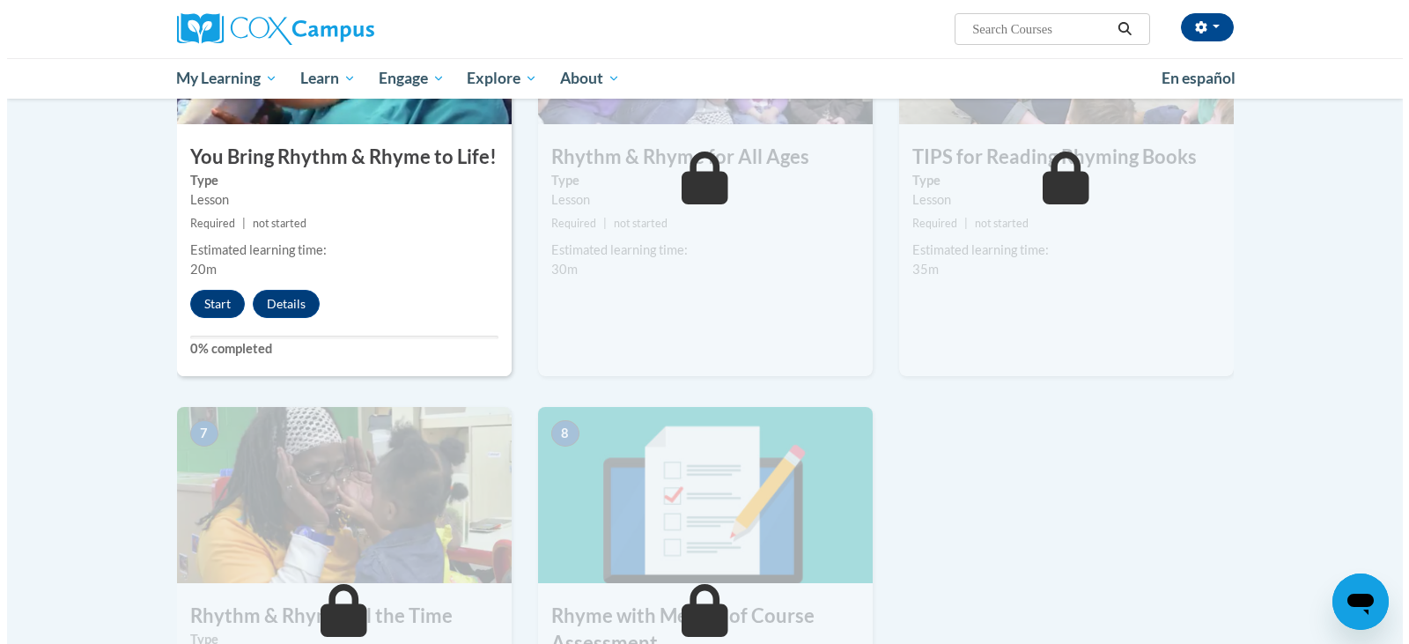
scroll to position [982, 0]
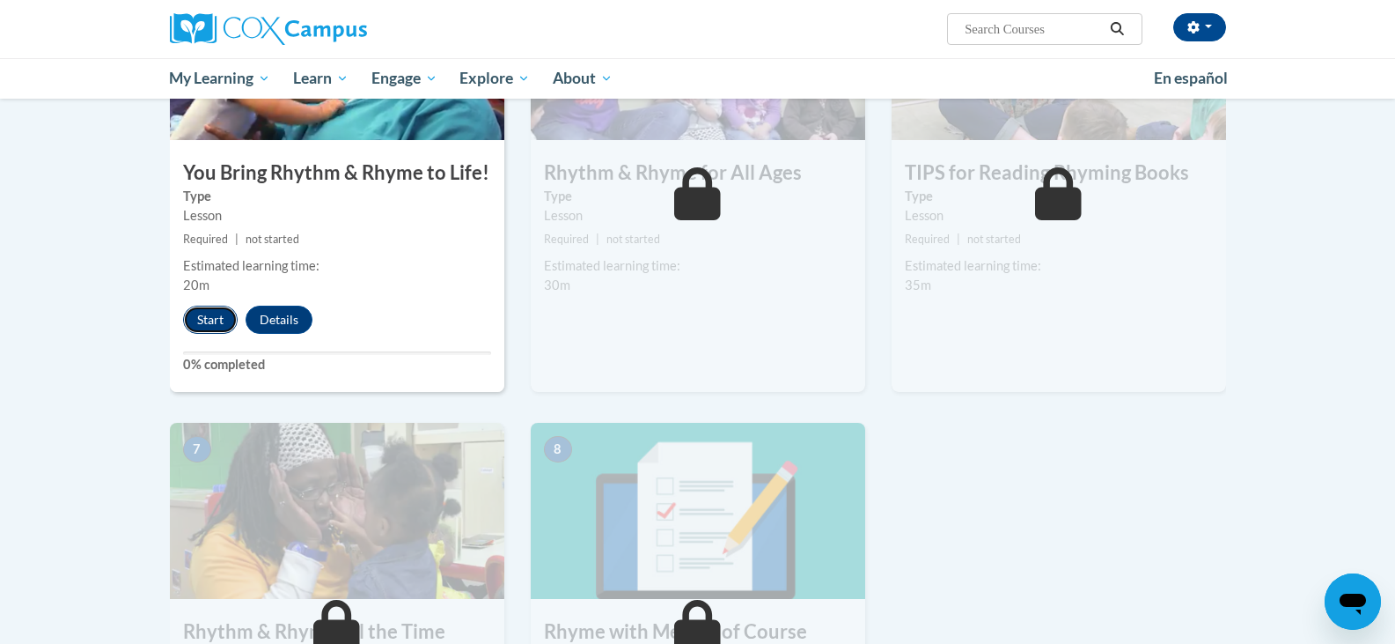
click at [196, 322] on button "Start" at bounding box center [210, 320] width 55 height 28
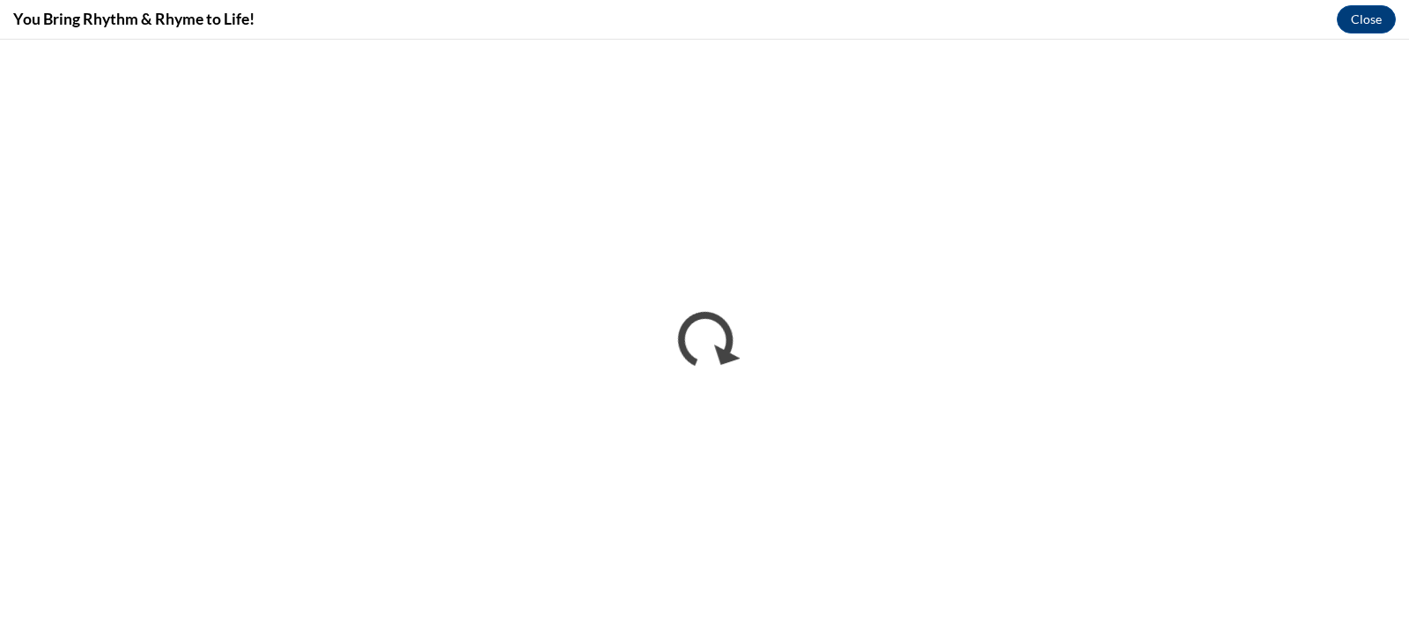
scroll to position [0, 0]
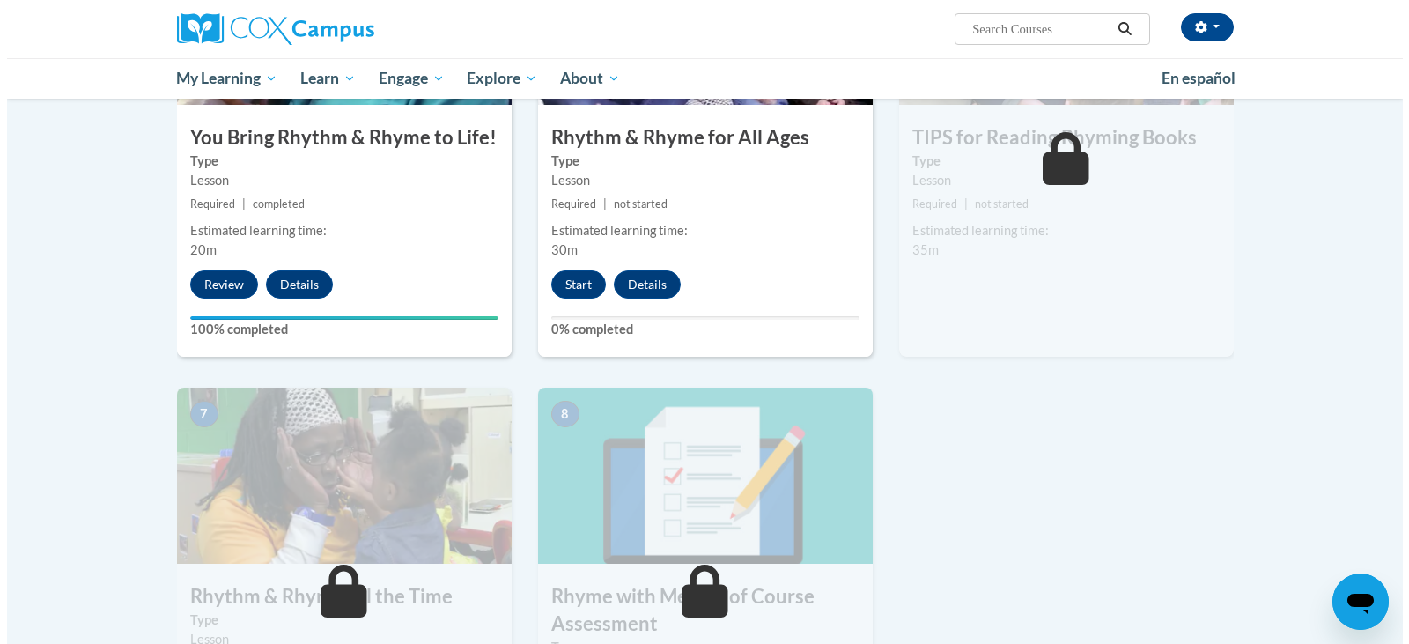
scroll to position [1029, 0]
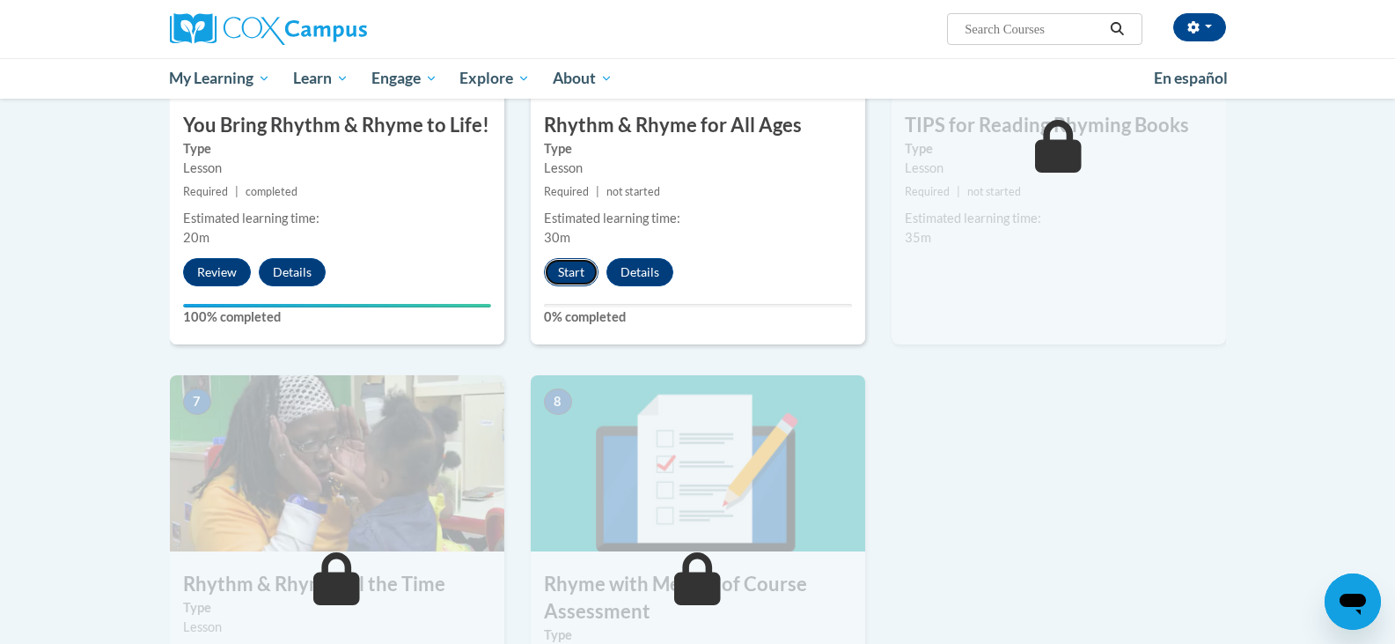
click at [574, 271] on button "Start" at bounding box center [571, 272] width 55 height 28
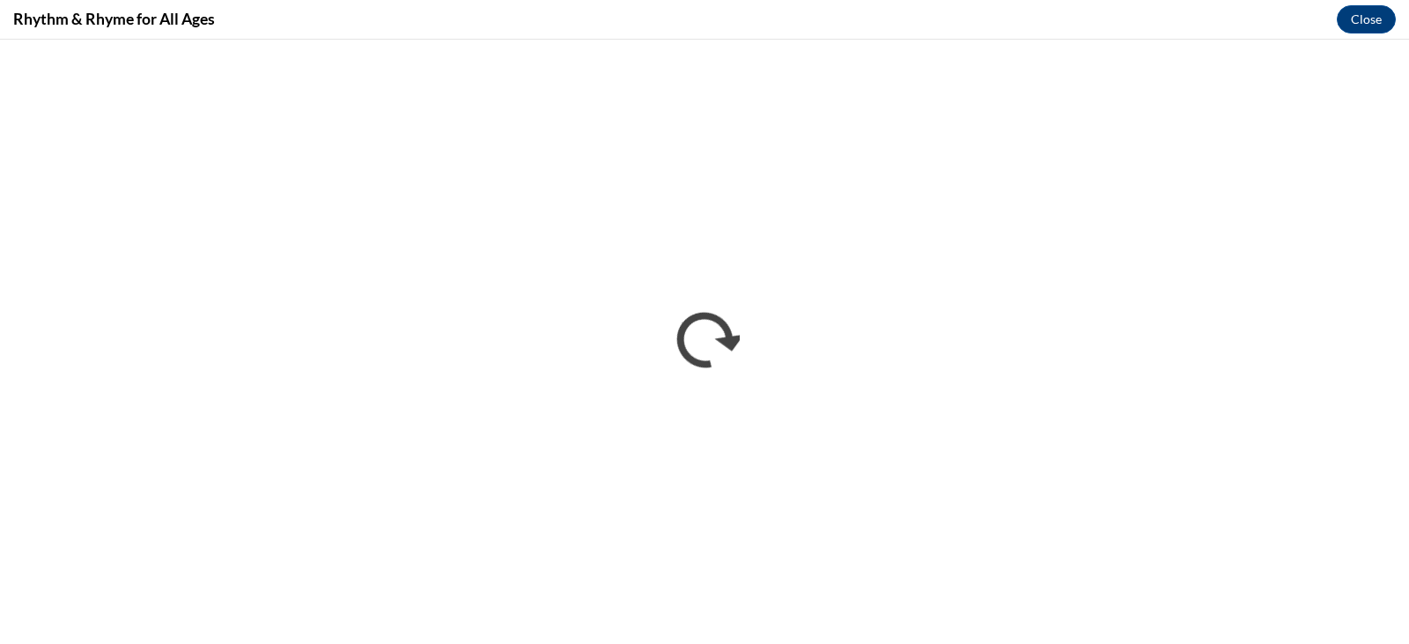
scroll to position [0, 0]
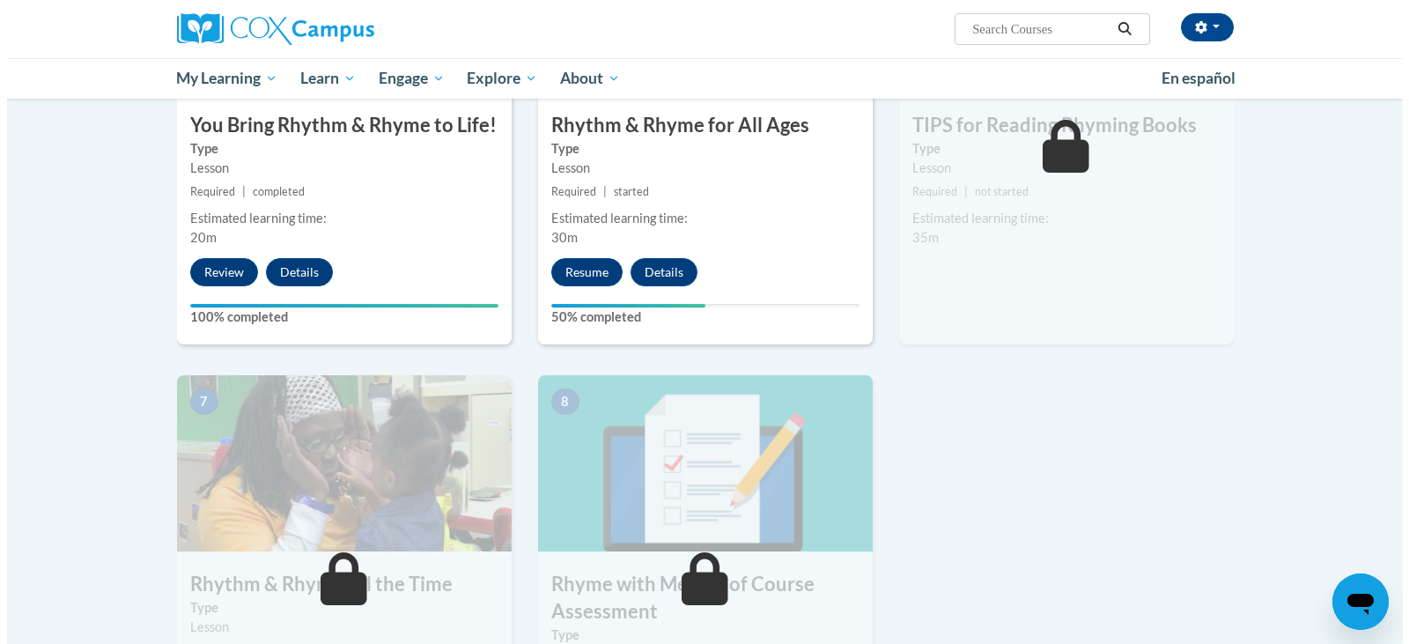
scroll to position [914, 0]
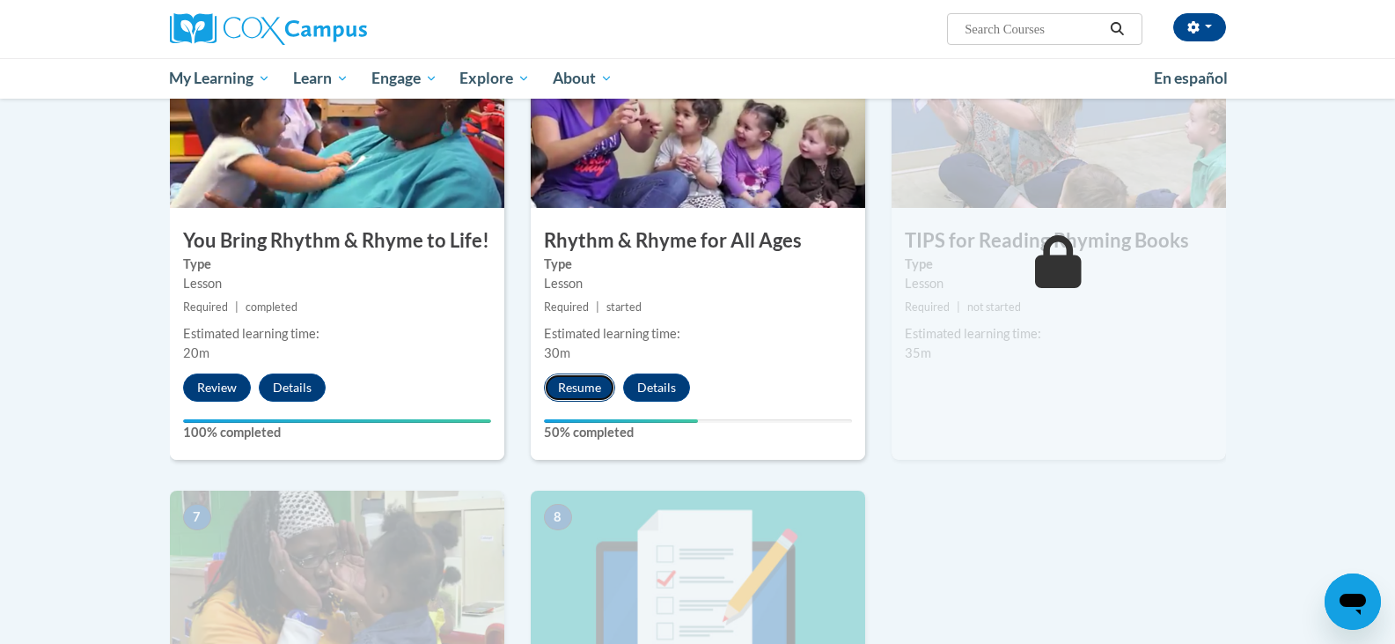
click at [578, 381] on button "Resume" at bounding box center [579, 387] width 71 height 28
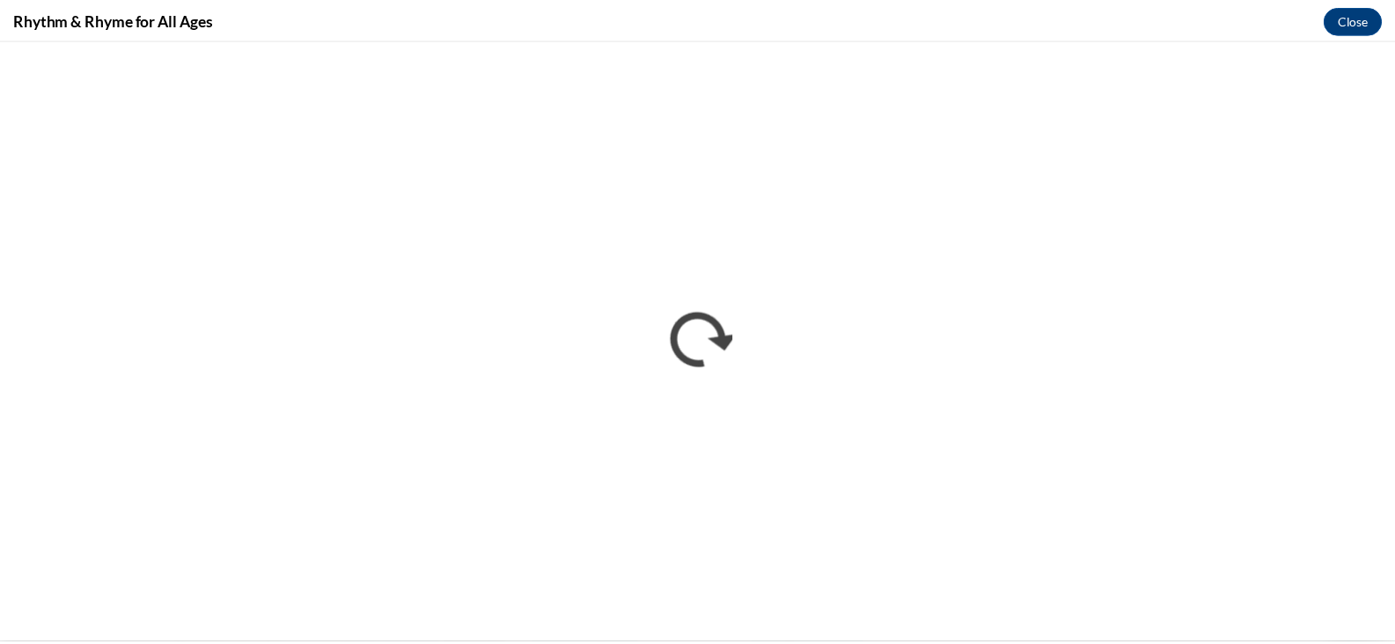
scroll to position [0, 0]
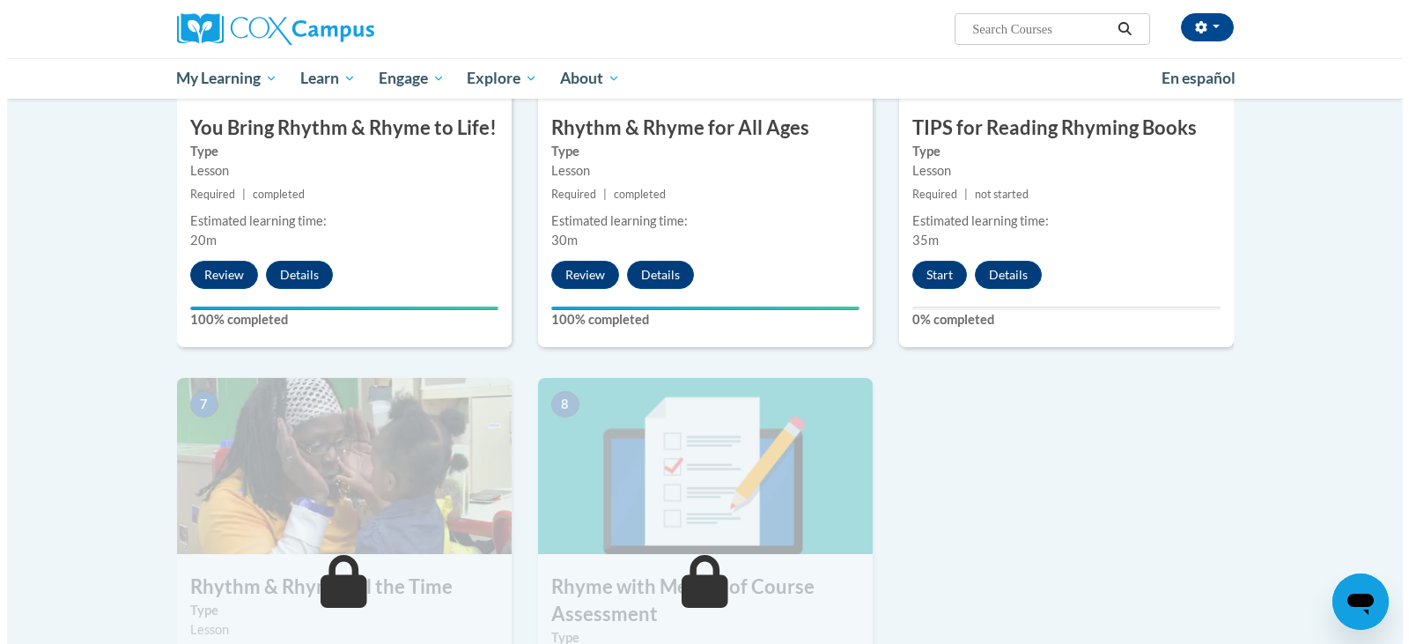
scroll to position [1109, 0]
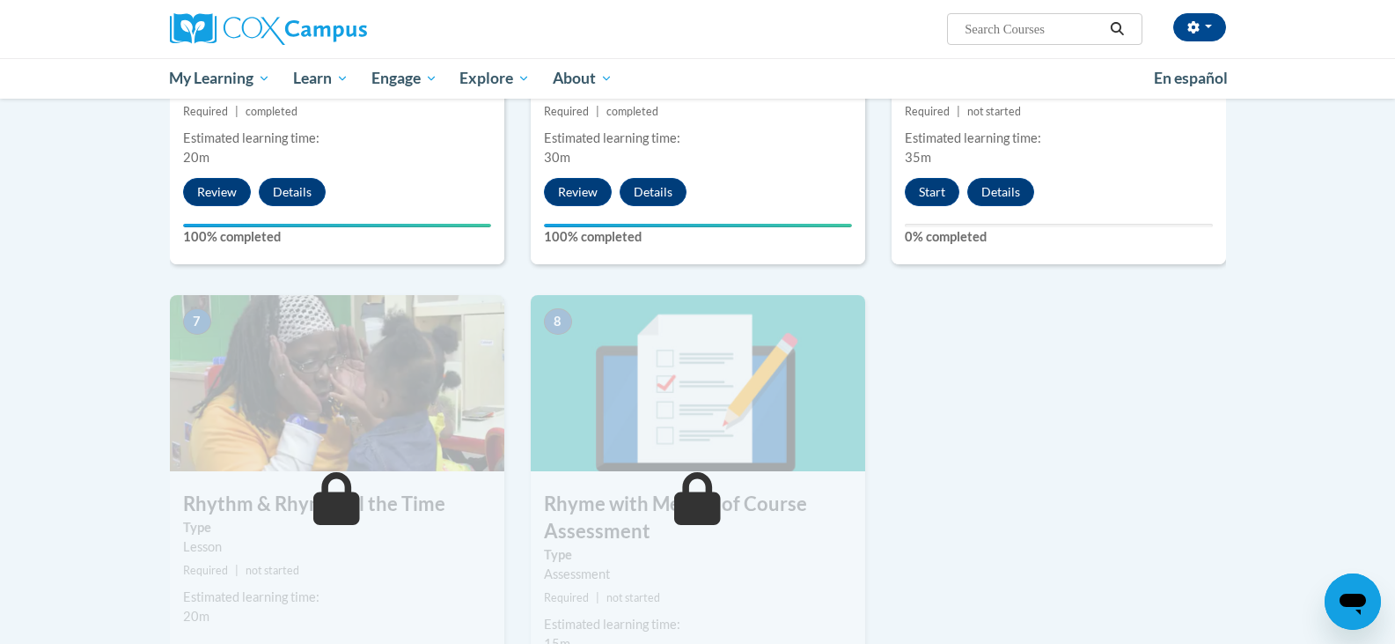
click at [904, 193] on div "Start Details Feedback" at bounding box center [974, 192] width 165 height 28
click at [910, 193] on button "Start" at bounding box center [932, 192] width 55 height 28
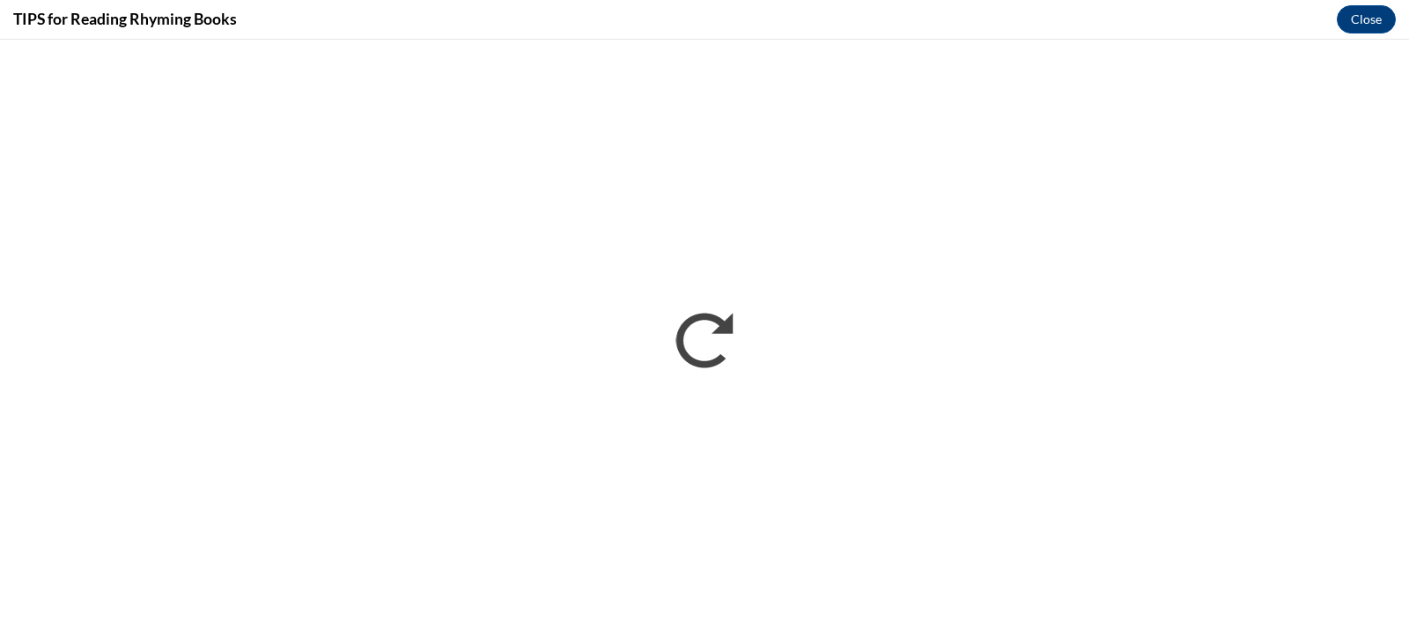
scroll to position [0, 0]
click at [1351, 18] on button "Close" at bounding box center [1365, 19] width 59 height 28
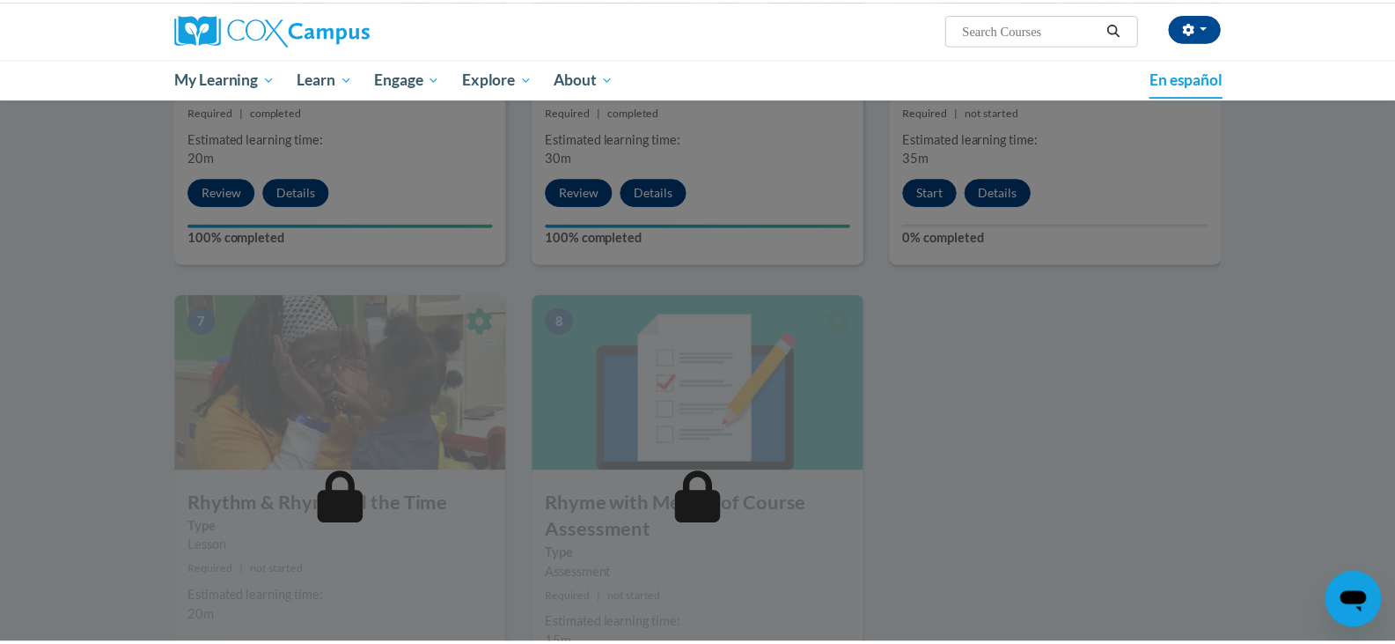
scroll to position [886, 0]
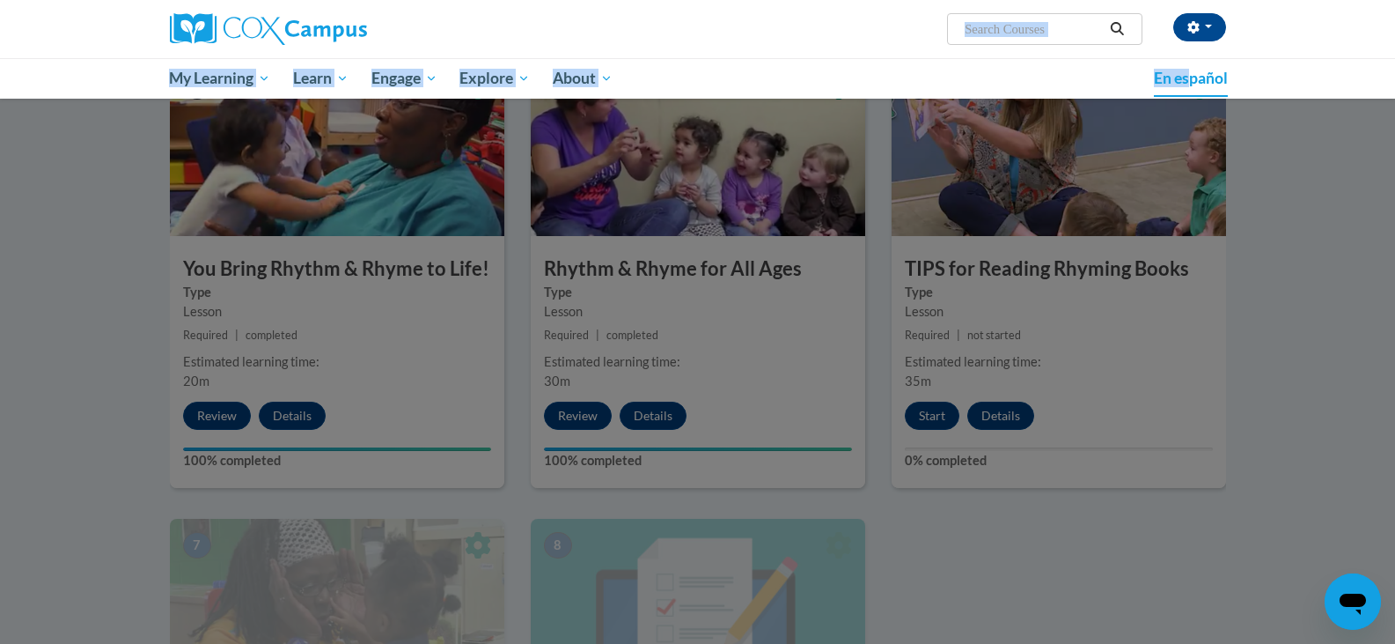
drag, startPoint x: 1351, startPoint y: 18, endPoint x: 1163, endPoint y: 72, distance: 195.3
click at [1163, 72] on div "[PERSON_NAME] ([GEOGRAPHIC_DATA]/[GEOGRAPHIC_DATA] UTC-05:00) My Profile Inbox …" at bounding box center [697, 49] width 1395 height 99
click at [1305, 63] on div "[PERSON_NAME] ([GEOGRAPHIC_DATA]/[GEOGRAPHIC_DATA] UTC-05:00) My Profile Inbox …" at bounding box center [697, 49] width 1395 height 99
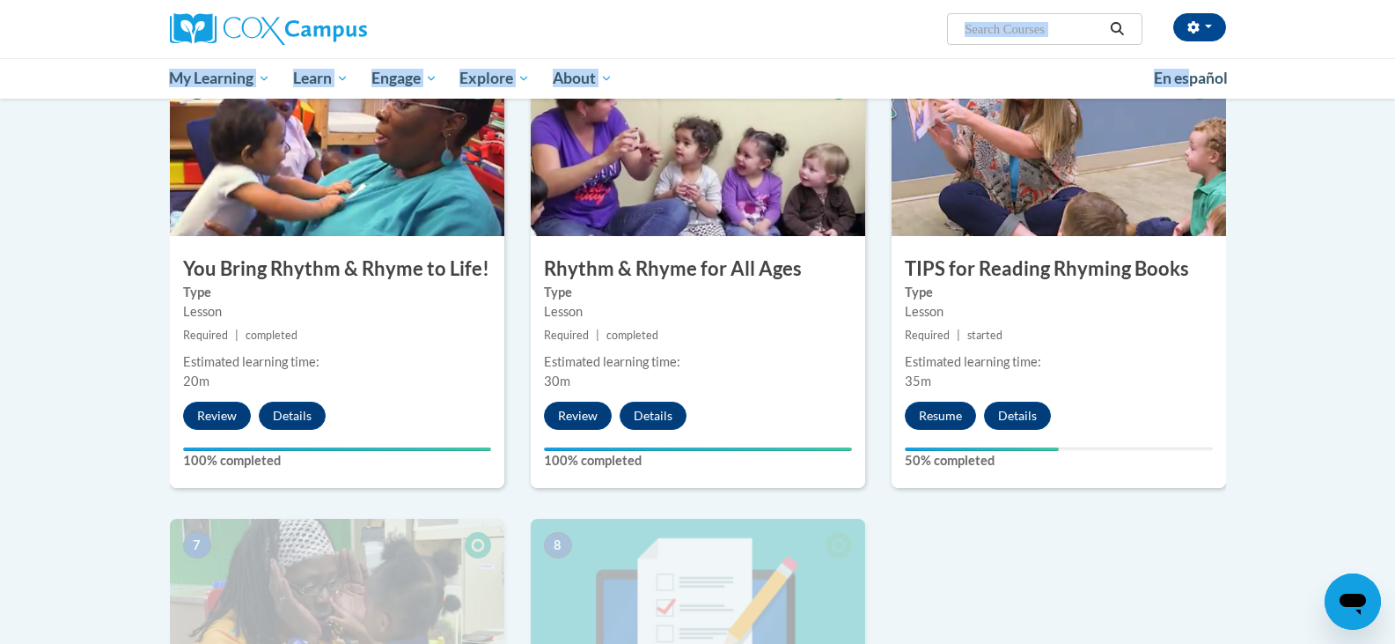
scroll to position [850, 0]
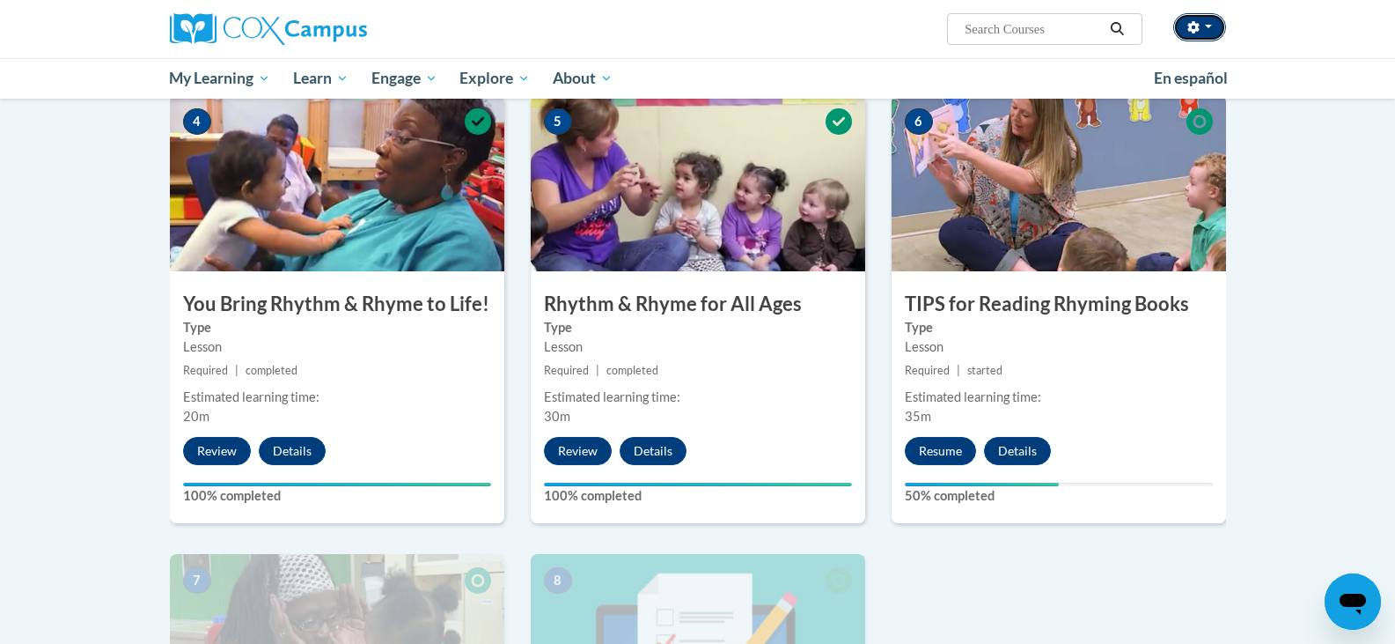
click at [1207, 23] on button "button" at bounding box center [1200, 27] width 53 height 28
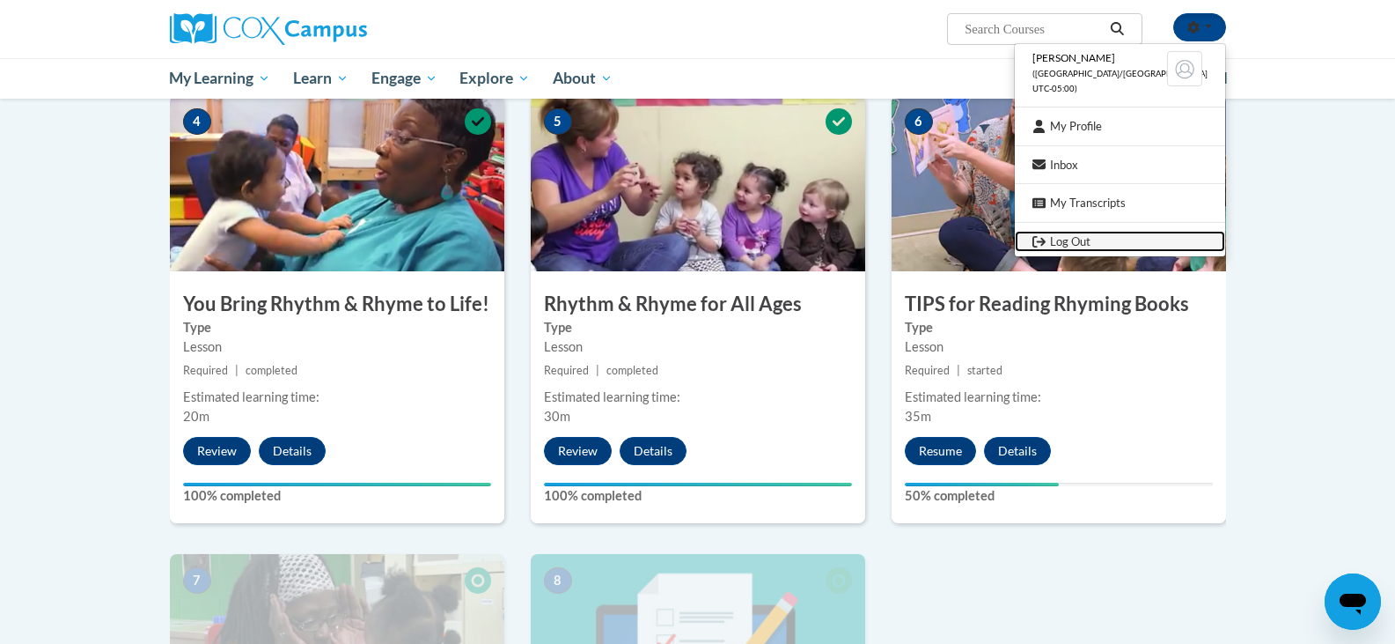
click at [1095, 238] on link "Log Out" at bounding box center [1120, 242] width 210 height 22
